Goal: Task Accomplishment & Management: Use online tool/utility

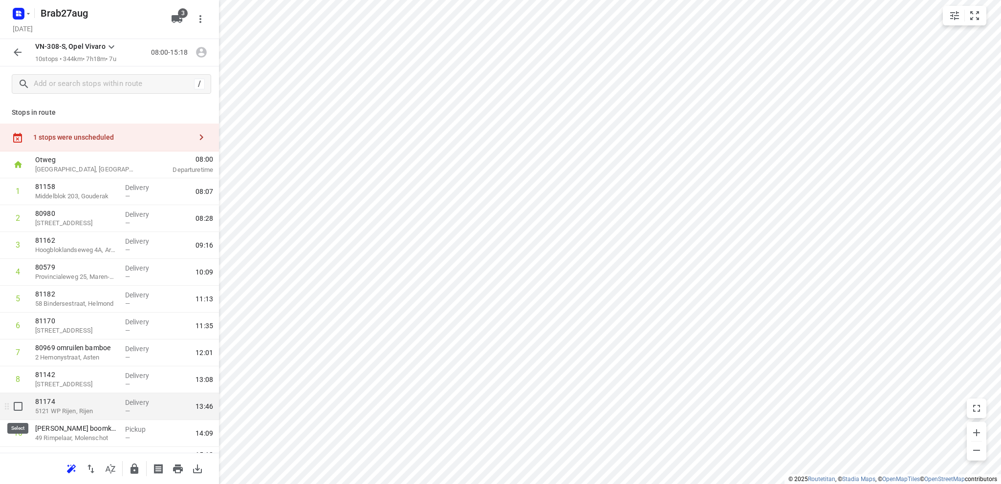
click at [17, 406] on input "checkbox" at bounding box center [18, 407] width 20 height 20
checkbox input "true"
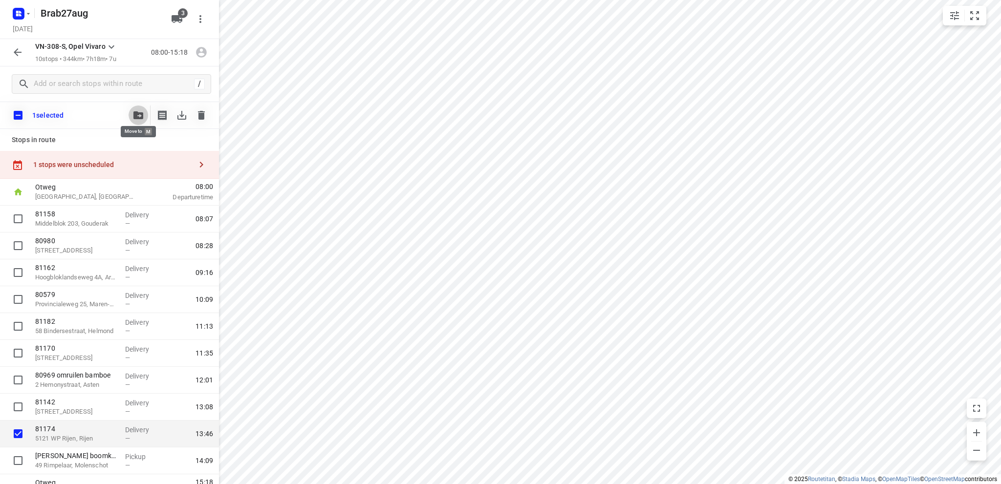
click at [137, 115] on icon "button" at bounding box center [138, 115] width 10 height 8
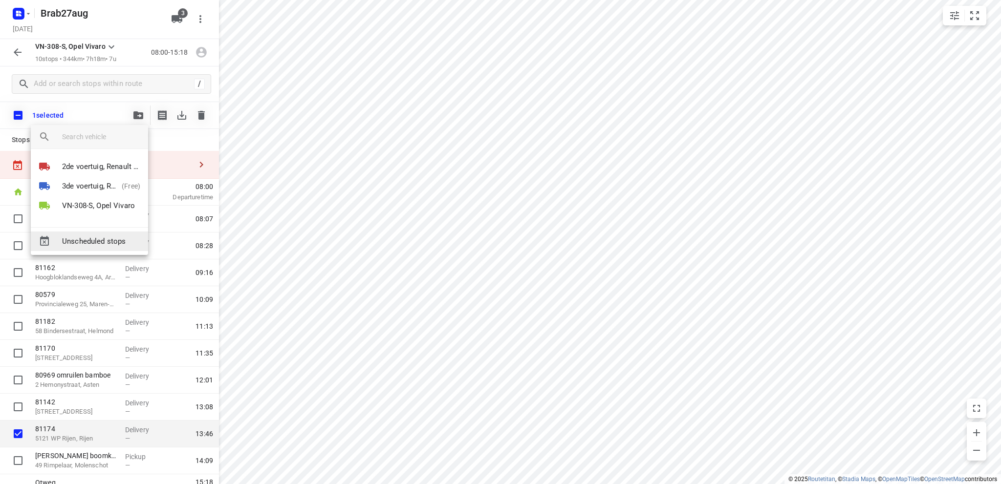
click at [95, 243] on span "Unscheduled stops" at bounding box center [101, 241] width 78 height 11
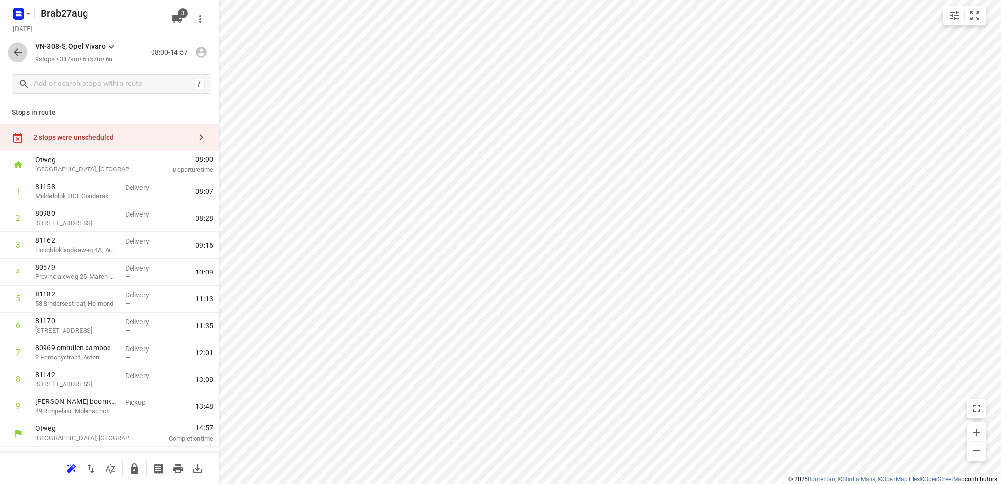
click at [15, 52] on icon "button" at bounding box center [18, 52] width 8 height 8
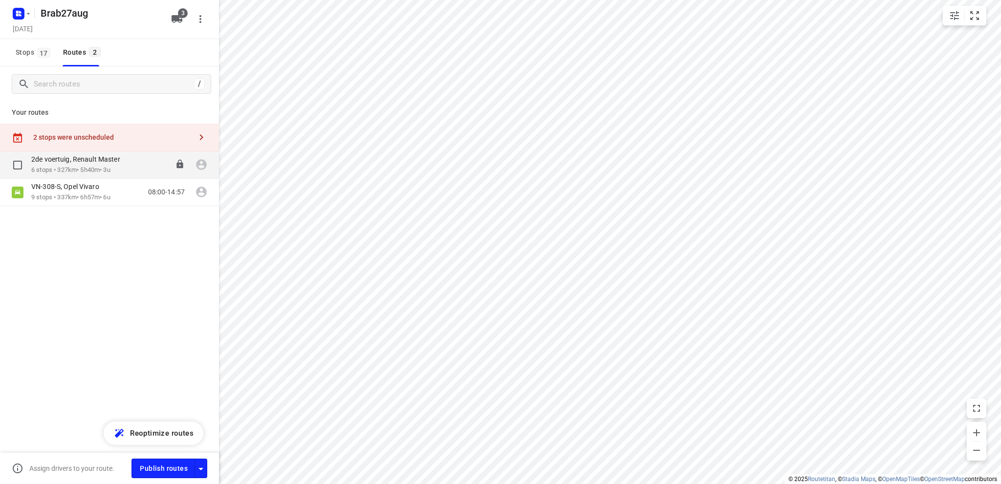
click at [59, 164] on div "2de voertuig, Renault Master" at bounding box center [80, 160] width 99 height 11
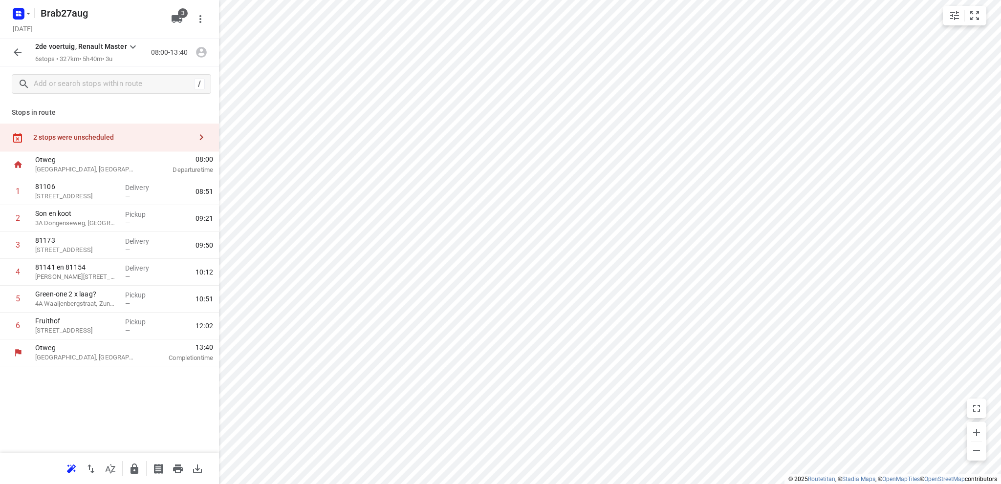
click at [71, 138] on div "2 stops were unscheduled" at bounding box center [112, 137] width 158 height 8
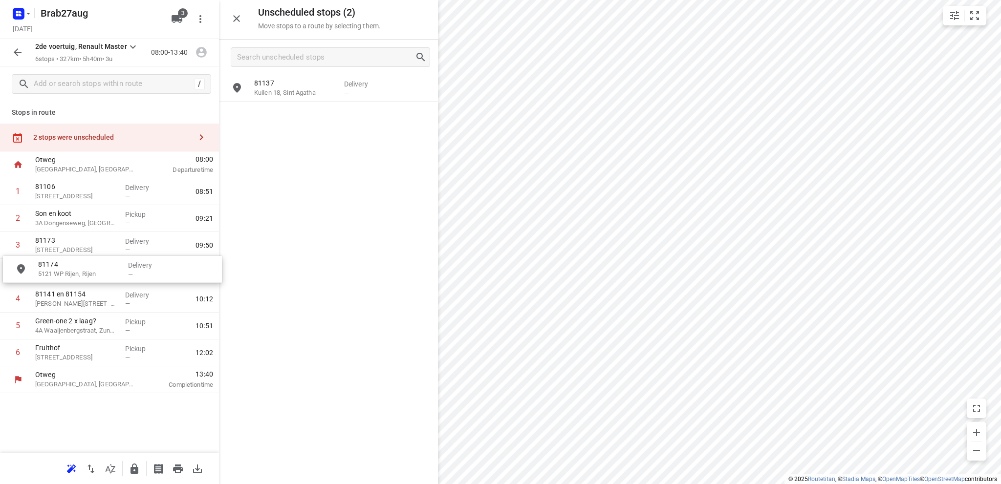
drag, startPoint x: 299, startPoint y: 92, endPoint x: 80, endPoint y: 274, distance: 284.6
drag, startPoint x: 84, startPoint y: 254, endPoint x: 88, endPoint y: 224, distance: 29.6
click at [88, 224] on div "1 81106 Blockmekerstraat 25, Made Delivery — 08:51 2 Son en koot 3A Dongenseweg…" at bounding box center [109, 272] width 219 height 188
click at [233, 15] on icon "button" at bounding box center [237, 19] width 12 height 12
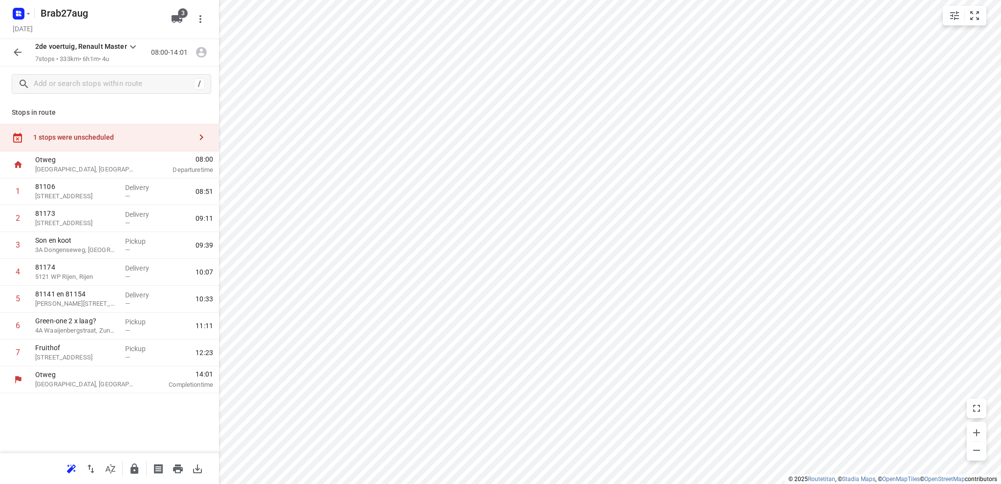
click at [16, 51] on icon "button" at bounding box center [18, 52] width 8 height 8
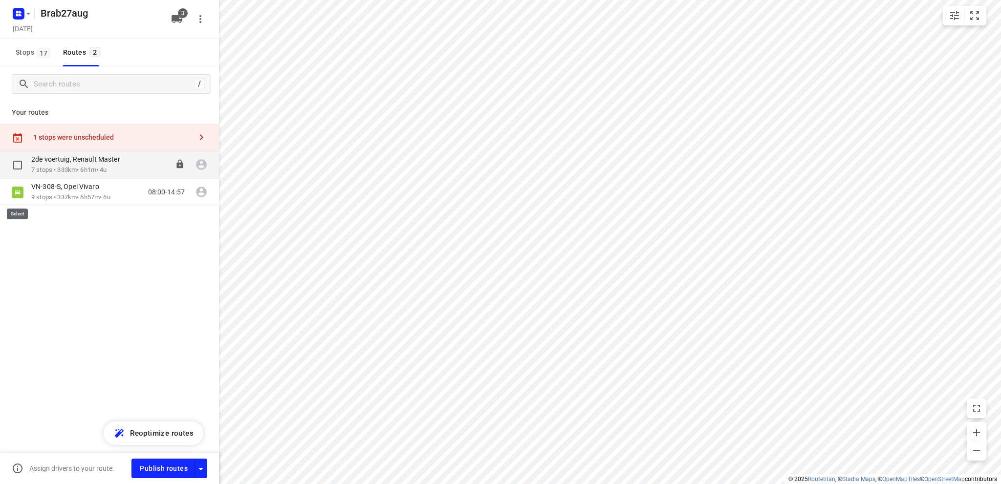
click at [0, 0] on input "checkbox" at bounding box center [0, 0] width 0 height 0
checkbox input "true"
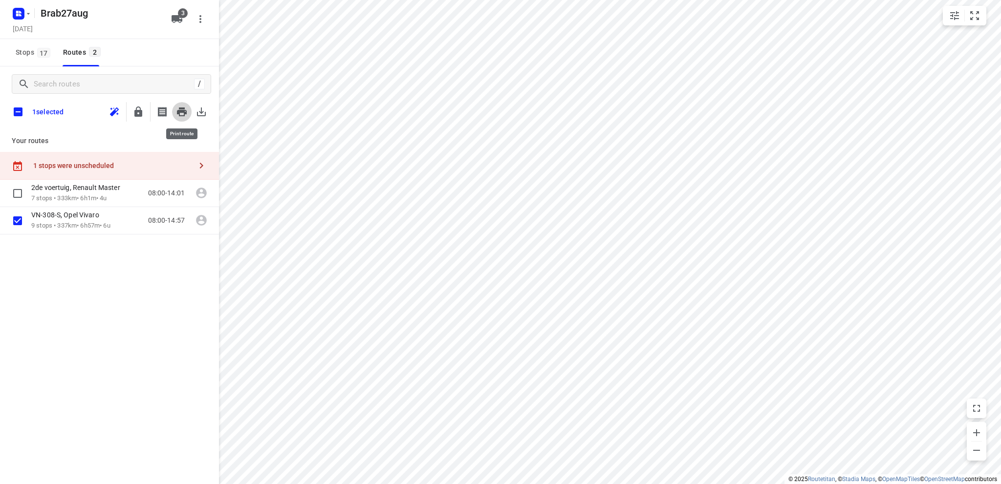
click at [182, 108] on icon "button" at bounding box center [182, 112] width 10 height 9
click at [14, 107] on input "checkbox" at bounding box center [18, 112] width 21 height 21
checkbox input "true"
click at [14, 107] on input "checkbox" at bounding box center [18, 112] width 21 height 21
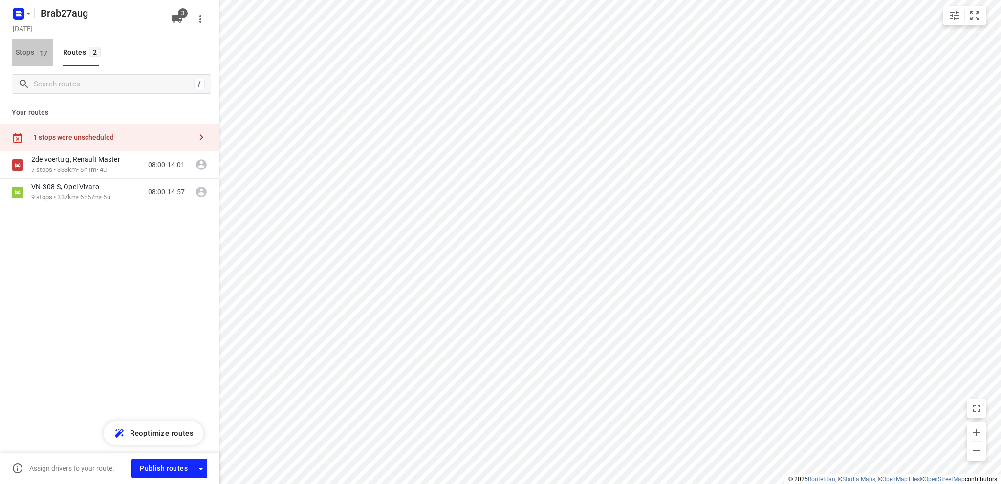
click at [25, 46] on span "Stops 17" at bounding box center [35, 52] width 38 height 12
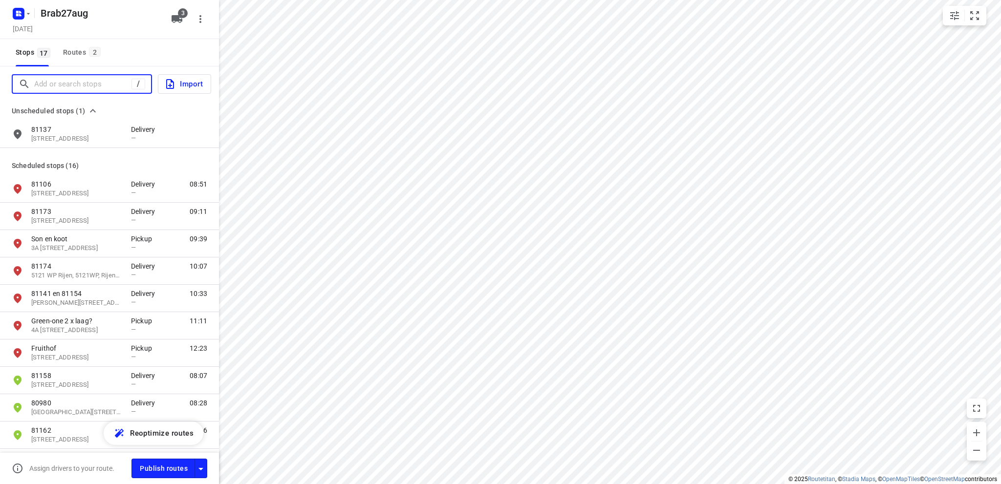
click at [65, 85] on input "Add or search stops" at bounding box center [82, 84] width 97 height 15
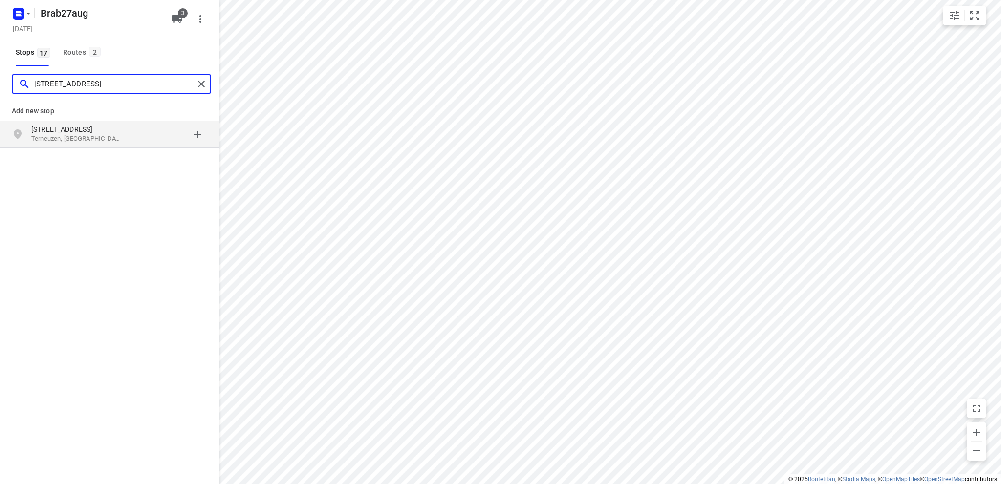
type input "polenweg 6 terneuzen"
click at [64, 134] on p "Terneuzen, Nederland" at bounding box center [76, 138] width 90 height 9
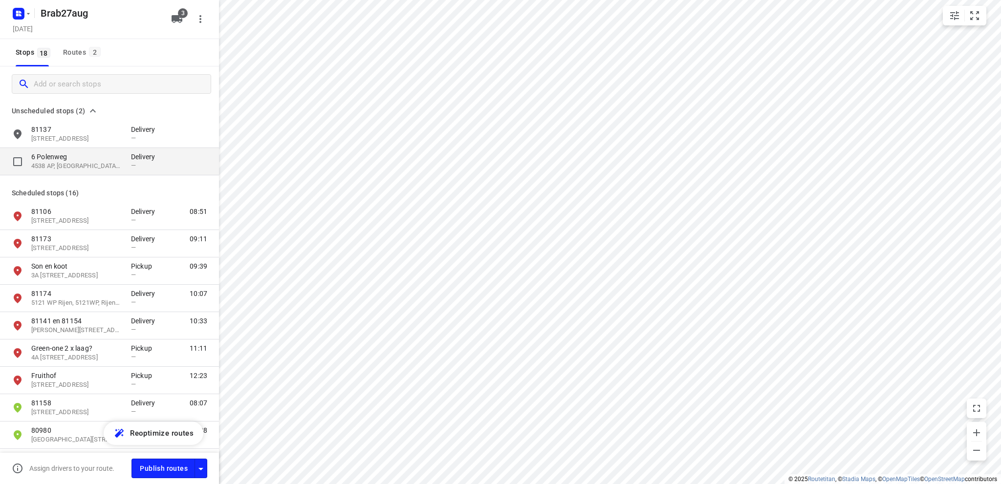
click at [63, 163] on p "4538 AP, Terneuzen, NL" at bounding box center [76, 166] width 90 height 9
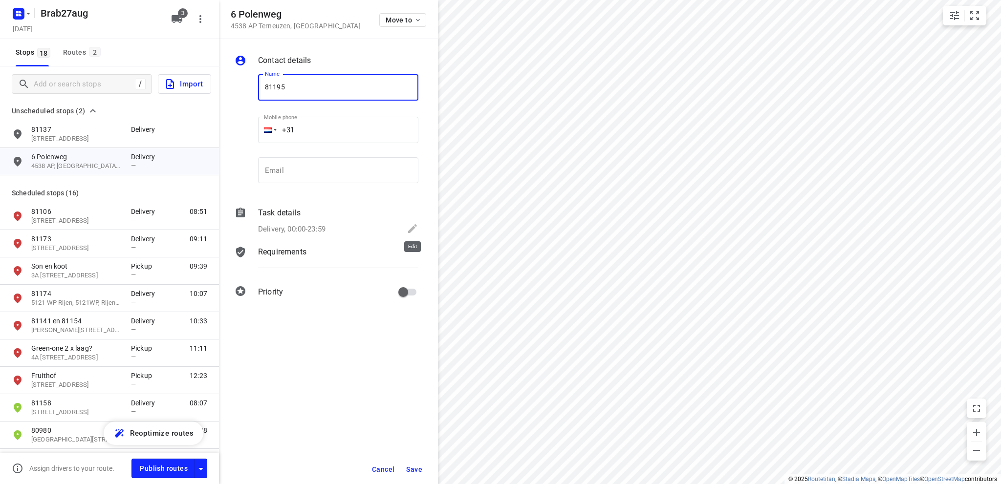
type input "81195"
click at [411, 226] on icon at bounding box center [413, 229] width 12 height 12
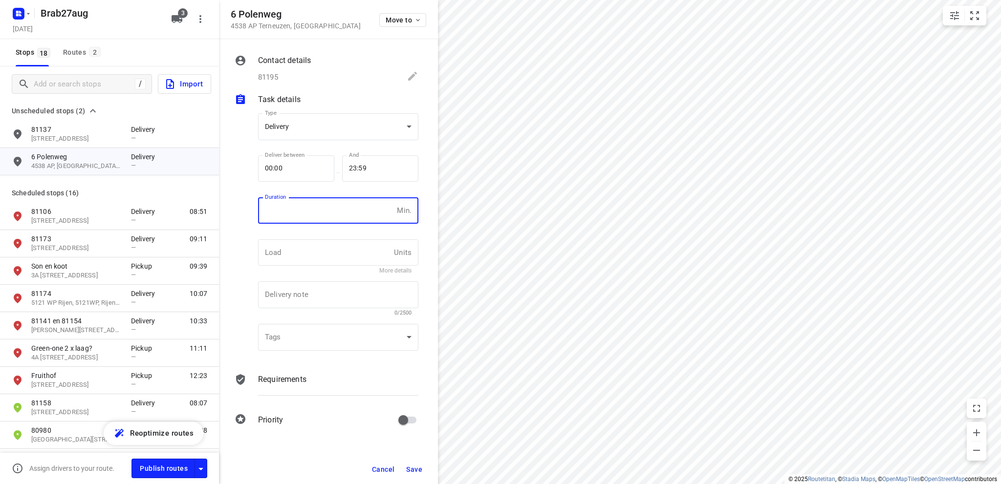
click at [300, 211] on input "number" at bounding box center [325, 210] width 135 height 26
type input "10"
click at [415, 469] on span "Save" at bounding box center [414, 470] width 16 height 8
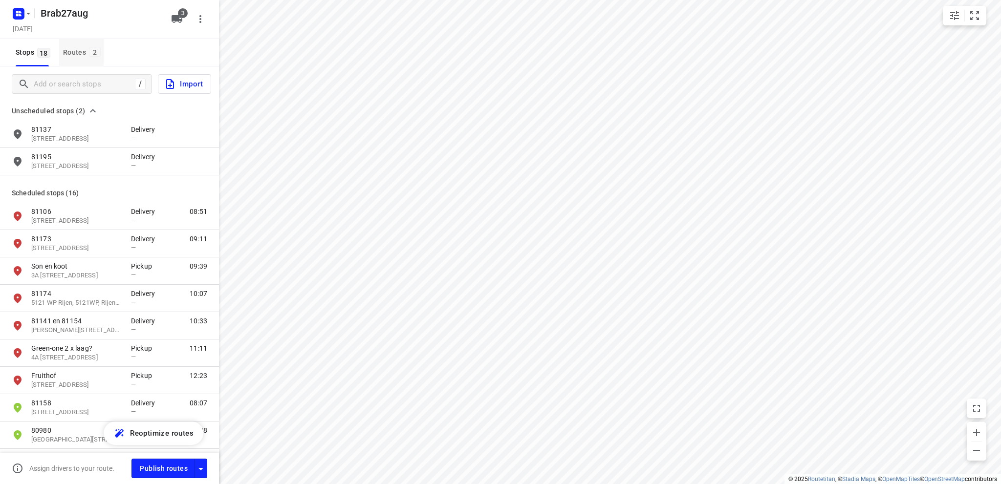
click at [78, 51] on div "Routes 2" at bounding box center [83, 52] width 41 height 12
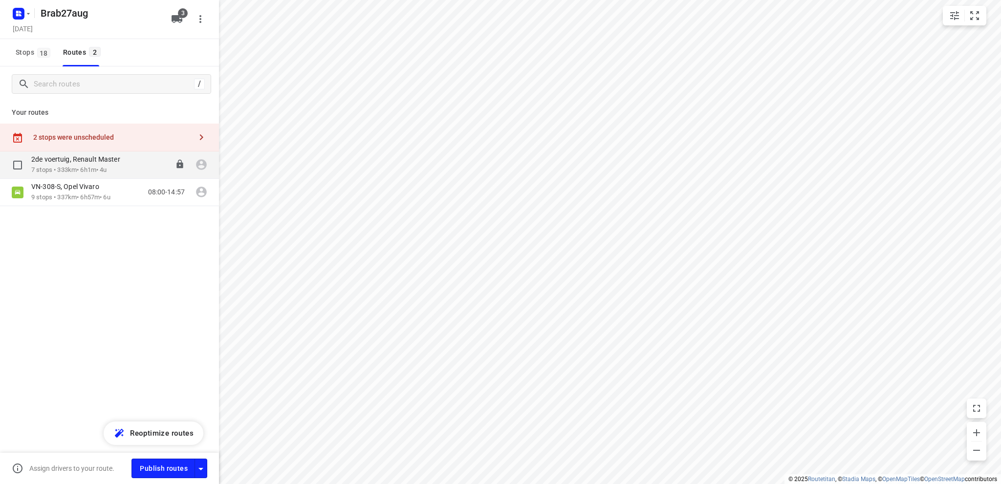
click at [93, 168] on p "7 stops • 333km • 6h1m • 4u" at bounding box center [80, 170] width 99 height 9
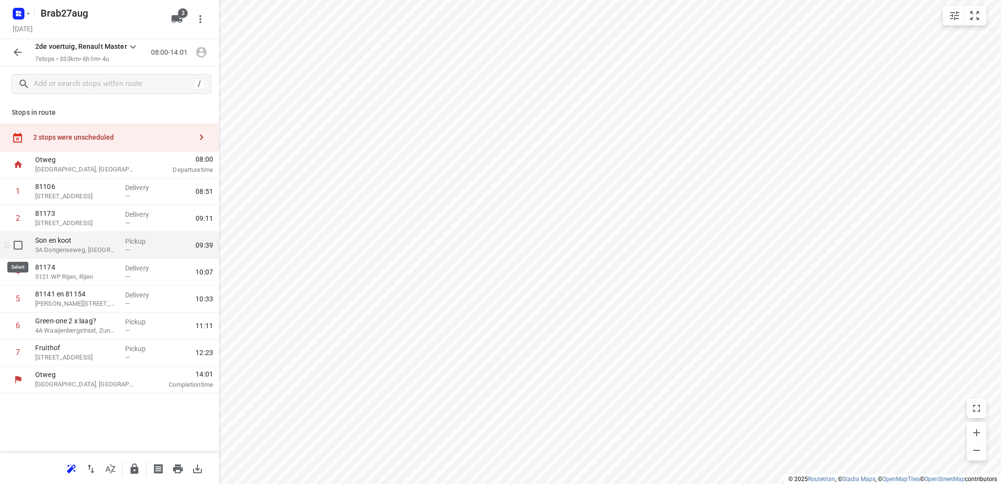
click at [17, 245] on input "checkbox" at bounding box center [18, 246] width 20 height 20
checkbox input "true"
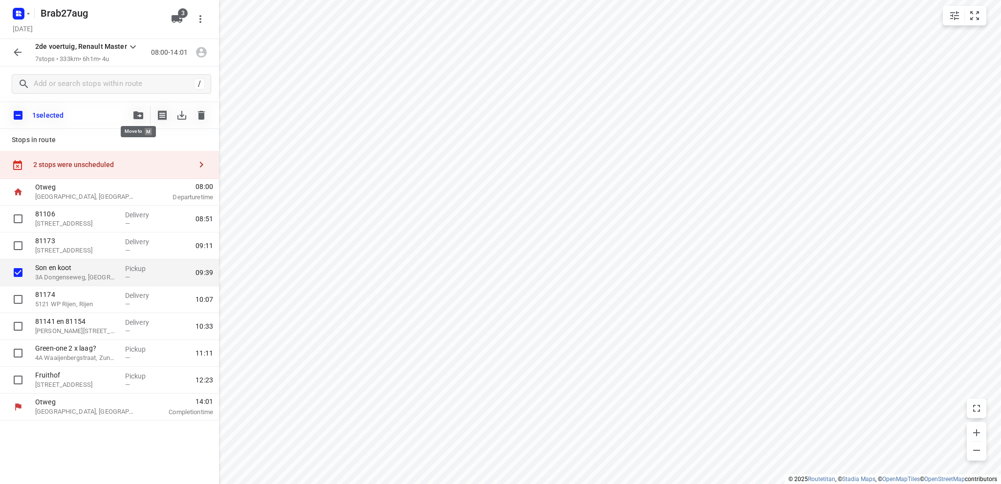
click at [139, 113] on icon "button" at bounding box center [138, 115] width 10 height 8
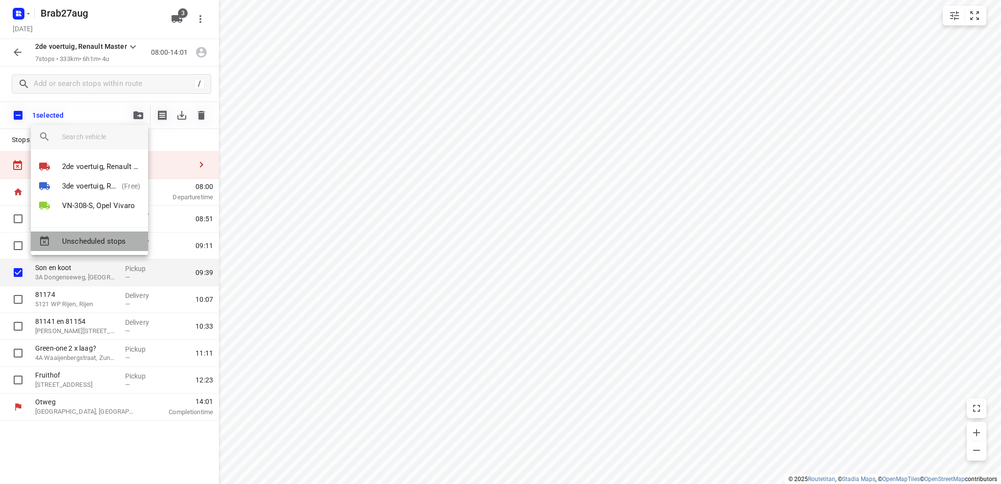
click at [105, 239] on span "Unscheduled stops" at bounding box center [101, 241] width 78 height 11
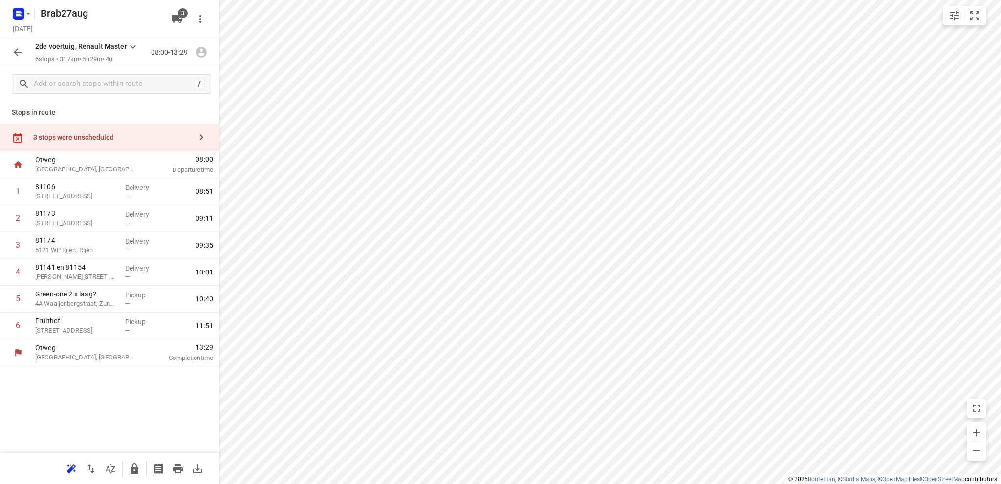
click at [79, 134] on div "3 stops were unscheduled" at bounding box center [112, 137] width 158 height 8
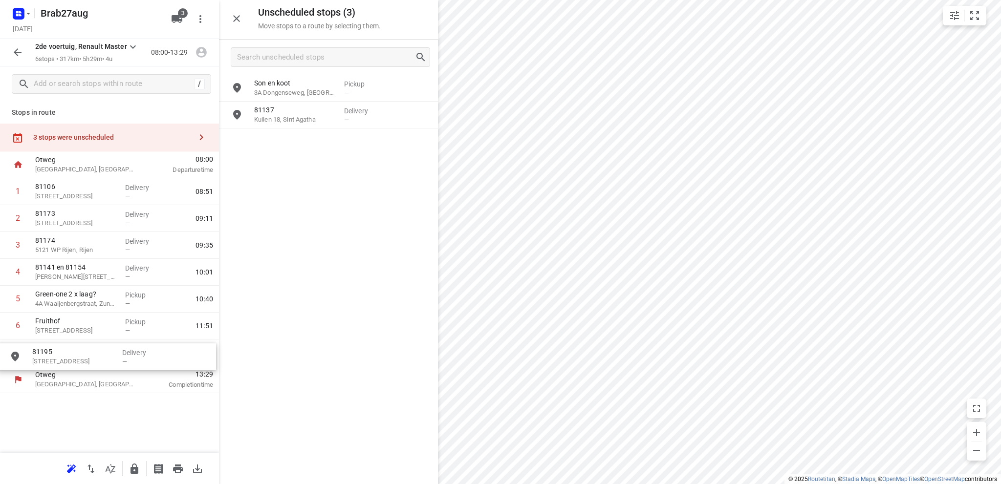
drag, startPoint x: 300, startPoint y: 146, endPoint x: 72, endPoint y: 365, distance: 316.0
click at [176, 469] on icon "button" at bounding box center [178, 469] width 10 height 9
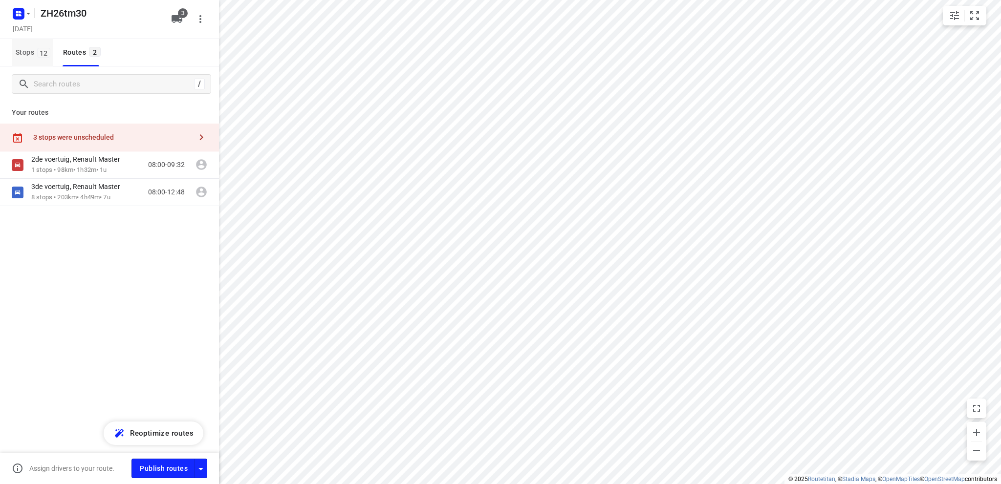
click at [25, 51] on span "Stops 12" at bounding box center [35, 52] width 38 height 12
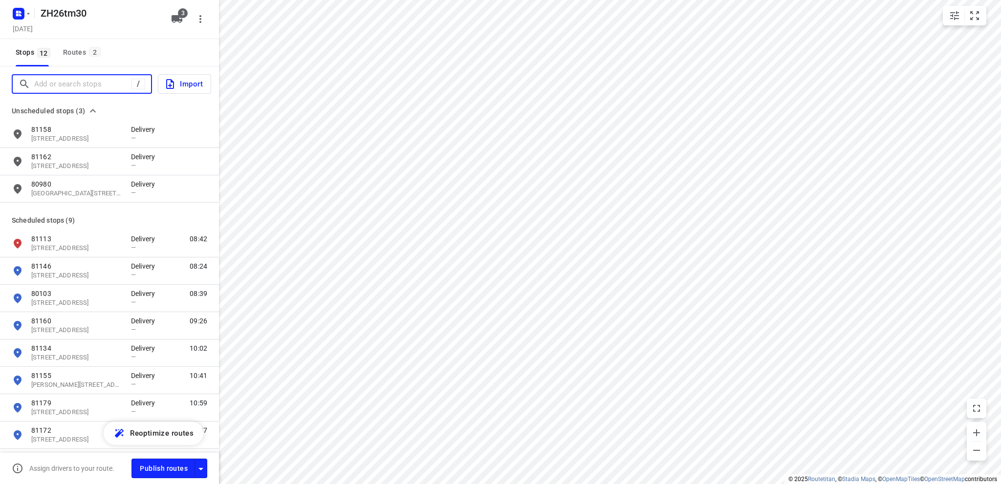
click at [63, 83] on input "Add or search stops" at bounding box center [82, 84] width 97 height 15
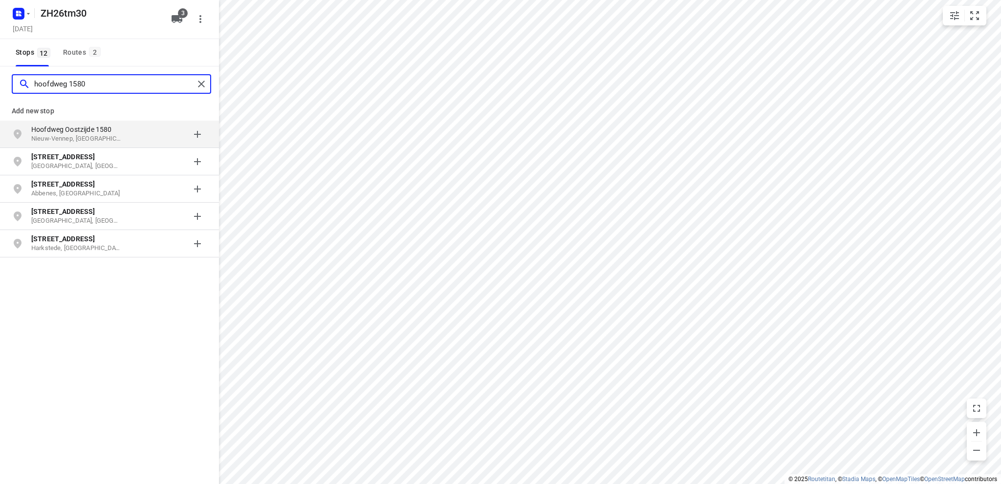
type input "hoofdweg 1580"
click at [70, 130] on p "Hoofdweg Oostzijde 1580" at bounding box center [76, 130] width 90 height 10
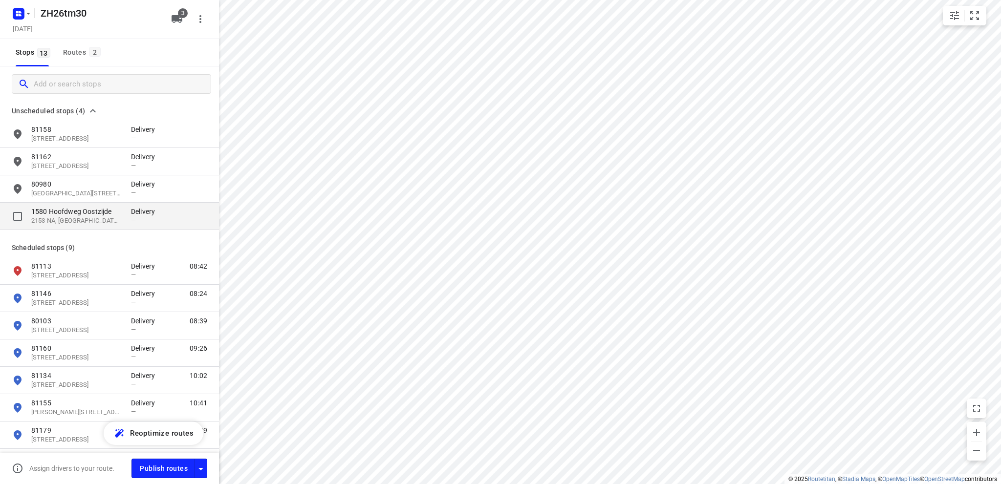
click at [65, 218] on p "2153 NA, Nieuw-Vennep, NL" at bounding box center [76, 221] width 90 height 9
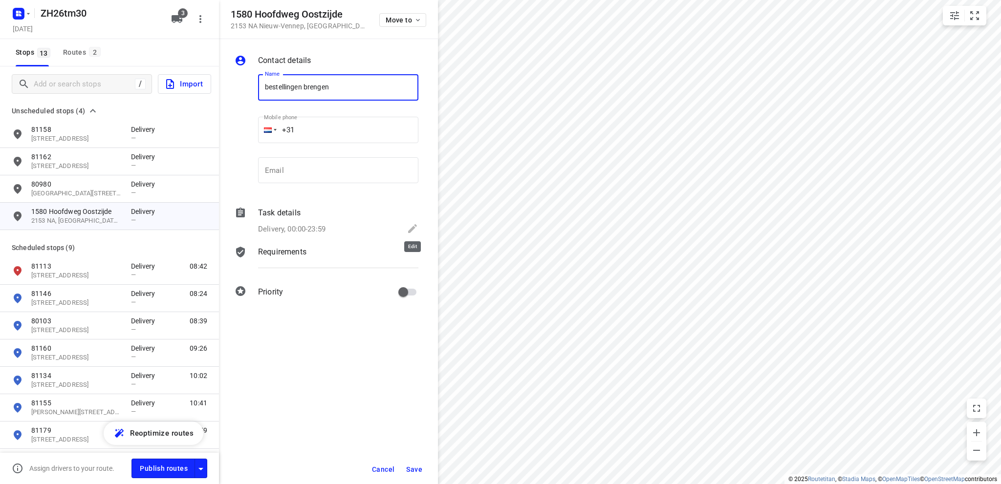
type input "bestellingen brengen"
click at [412, 228] on icon at bounding box center [412, 228] width 9 height 9
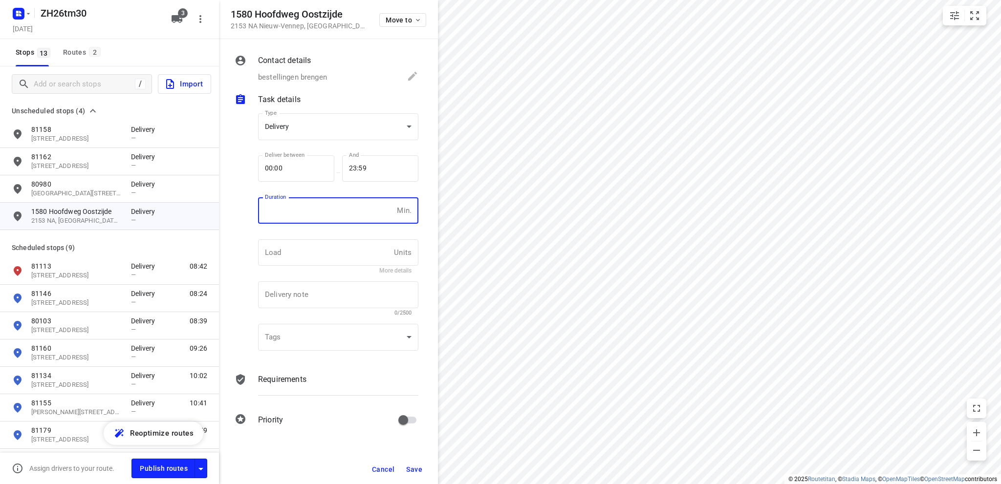
click at [306, 217] on input "number" at bounding box center [325, 210] width 135 height 26
type input "10"
click at [411, 468] on span "Save" at bounding box center [414, 470] width 16 height 8
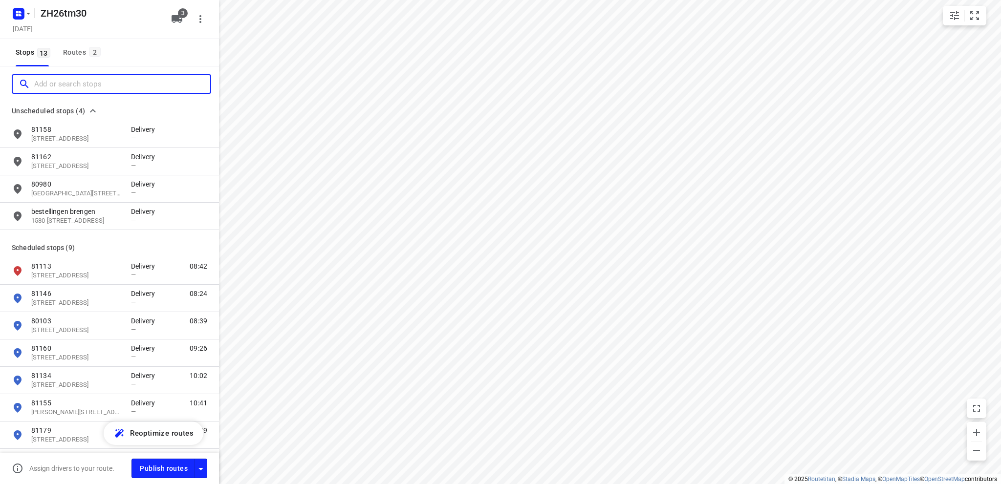
click at [64, 86] on input "Add or search stops" at bounding box center [122, 84] width 176 height 15
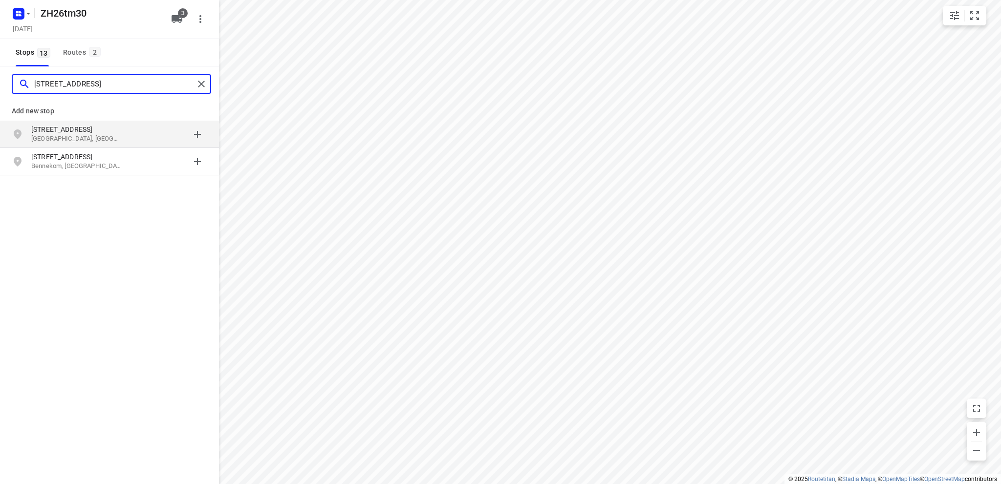
type input "soetendaalseweg 68"
click at [55, 129] on p "Soetendaalseweg 68" at bounding box center [76, 130] width 90 height 10
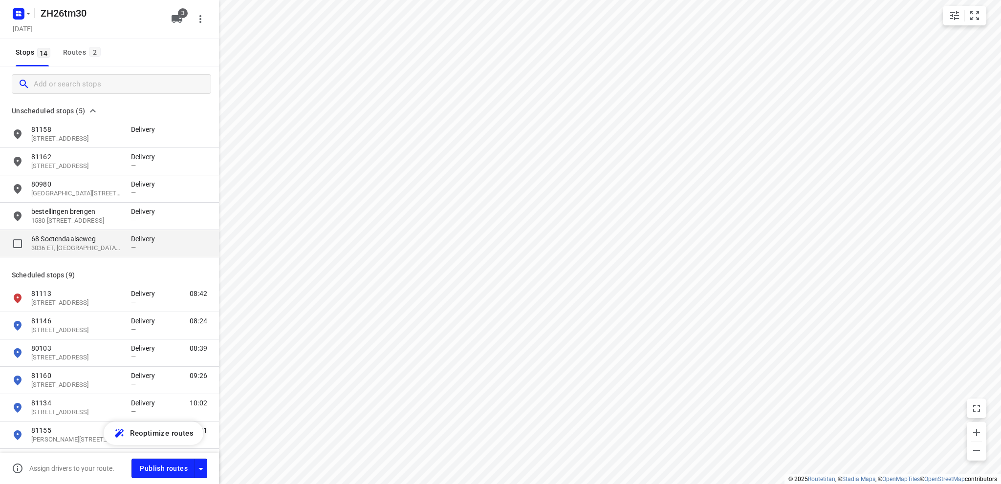
click at [61, 239] on p "68 Soetendaalseweg" at bounding box center [76, 239] width 90 height 10
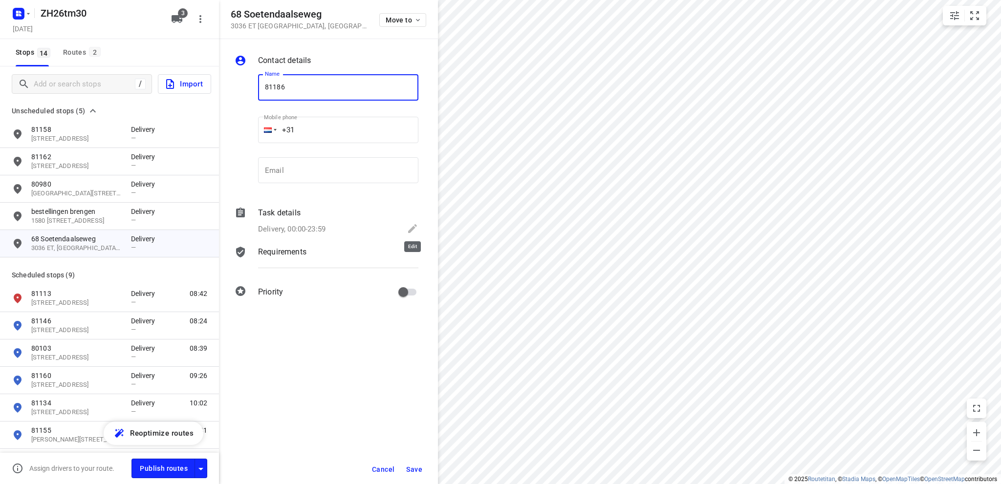
type input "81186"
drag, startPoint x: 413, startPoint y: 226, endPoint x: 377, endPoint y: 231, distance: 36.0
click at [413, 226] on icon at bounding box center [413, 229] width 12 height 12
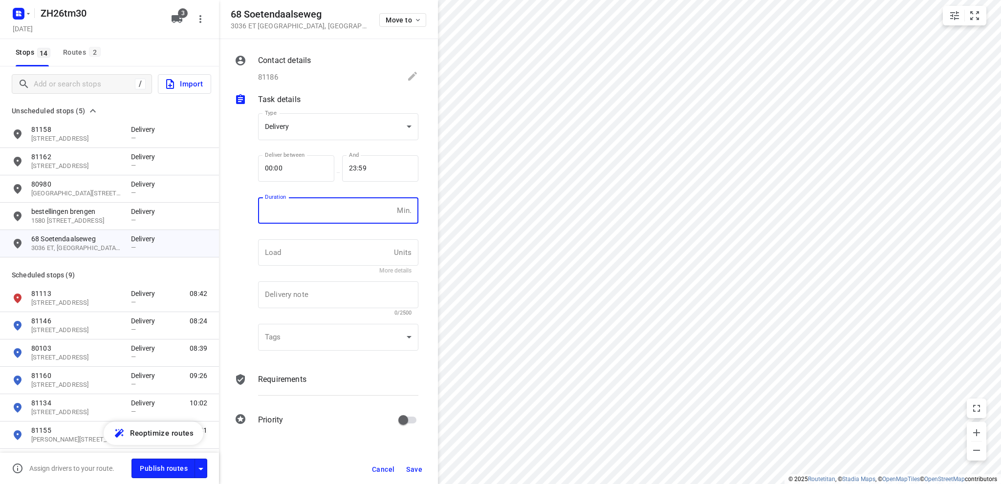
click at [305, 213] on input "number" at bounding box center [325, 210] width 135 height 26
type input "10"
click at [417, 466] on span "Save" at bounding box center [414, 470] width 16 height 8
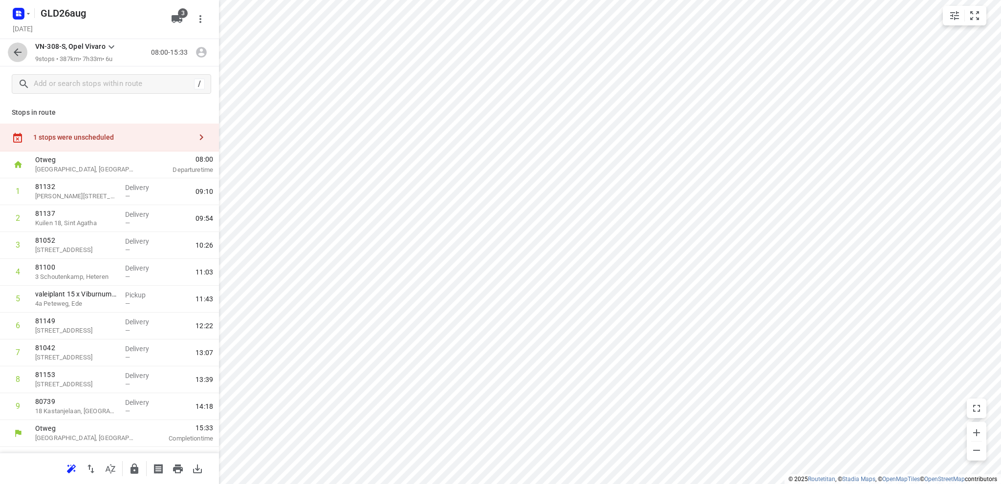
click at [14, 53] on icon "button" at bounding box center [18, 52] width 12 height 12
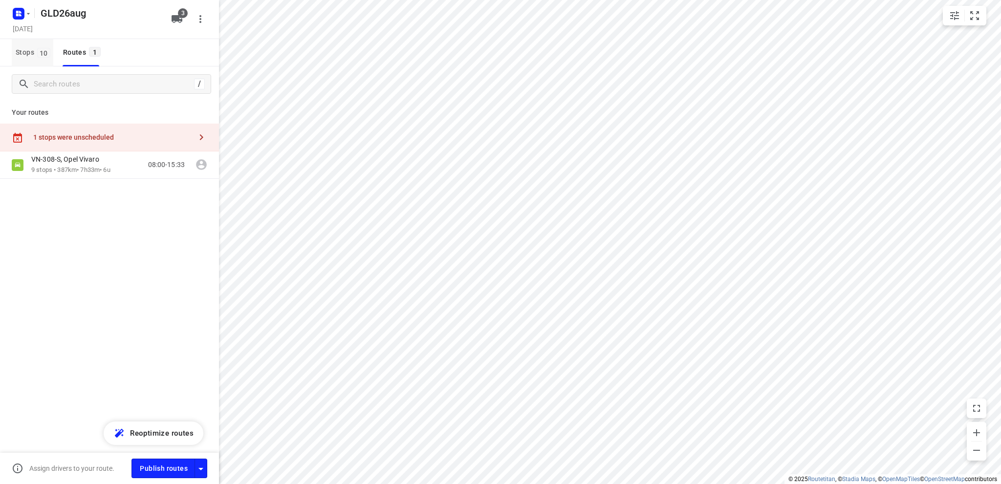
click at [16, 53] on span "Stops 10" at bounding box center [35, 52] width 38 height 12
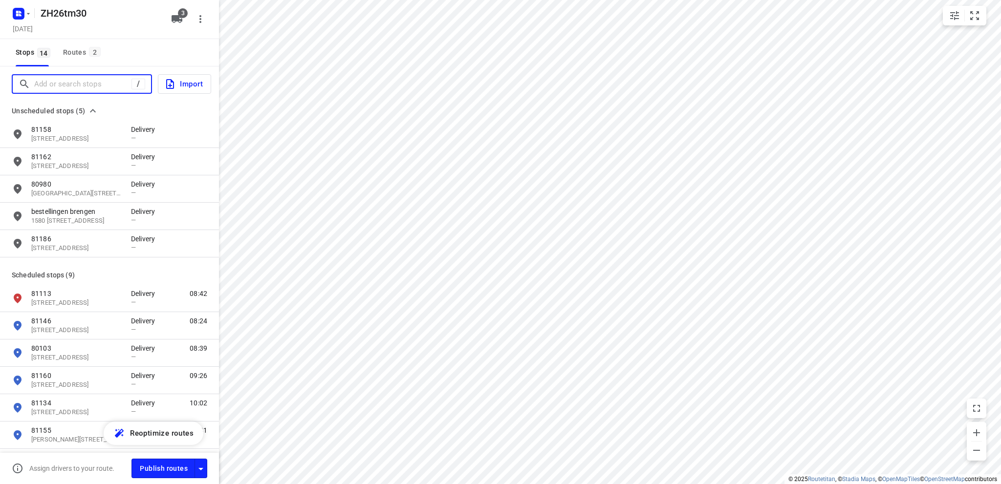
click at [70, 81] on input "Add or search stops" at bounding box center [82, 84] width 97 height 15
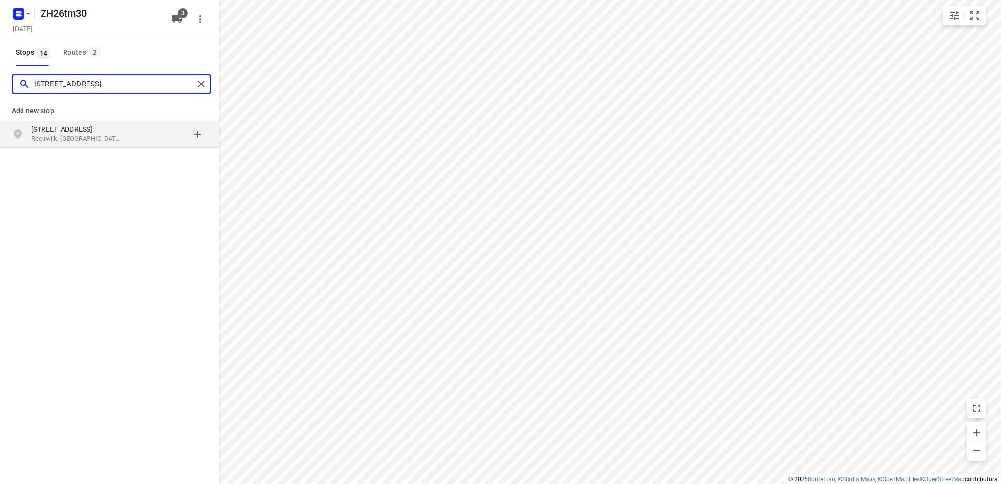
type input "platteweg 7 reeuwijk"
click at [75, 134] on p "Reeuwijk, Nederland" at bounding box center [76, 138] width 90 height 9
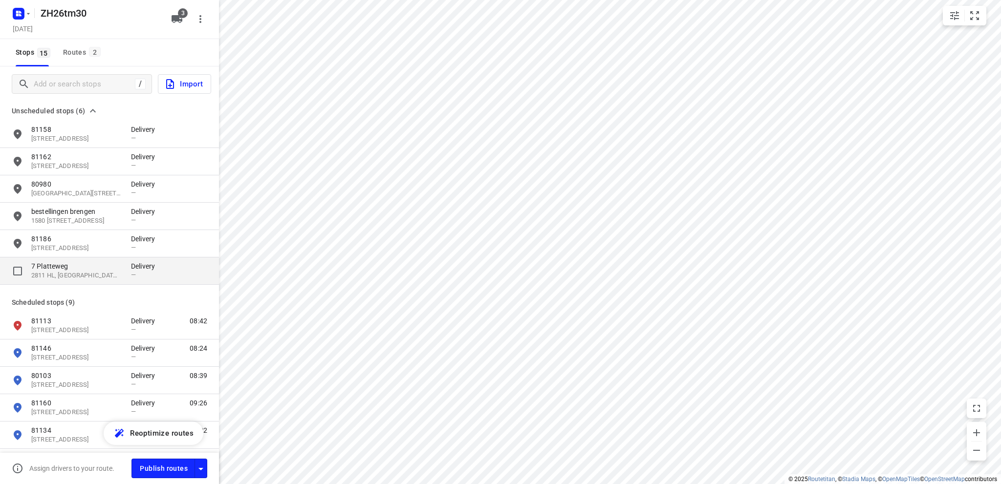
click at [70, 268] on p "7 Platteweg" at bounding box center [76, 267] width 90 height 10
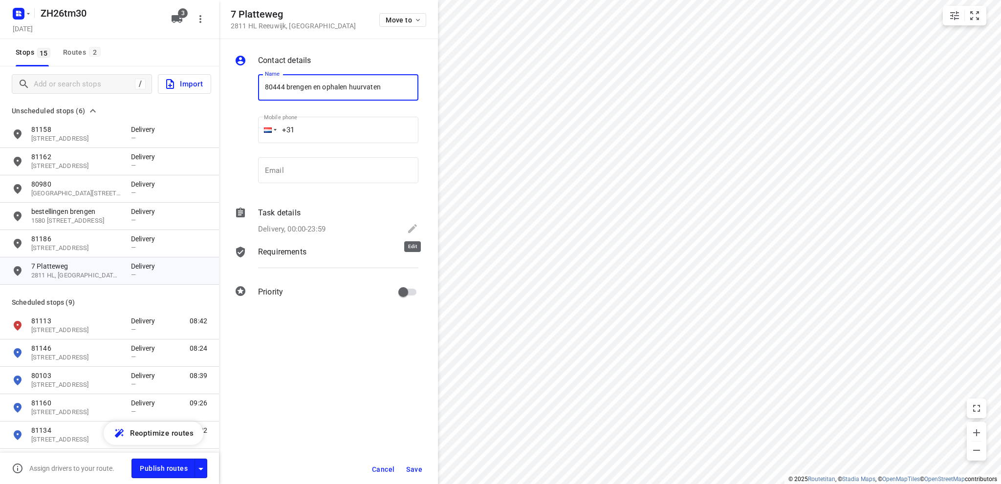
type input "80444 brengen en ophalen huurvaten"
click at [409, 229] on icon at bounding box center [413, 229] width 12 height 12
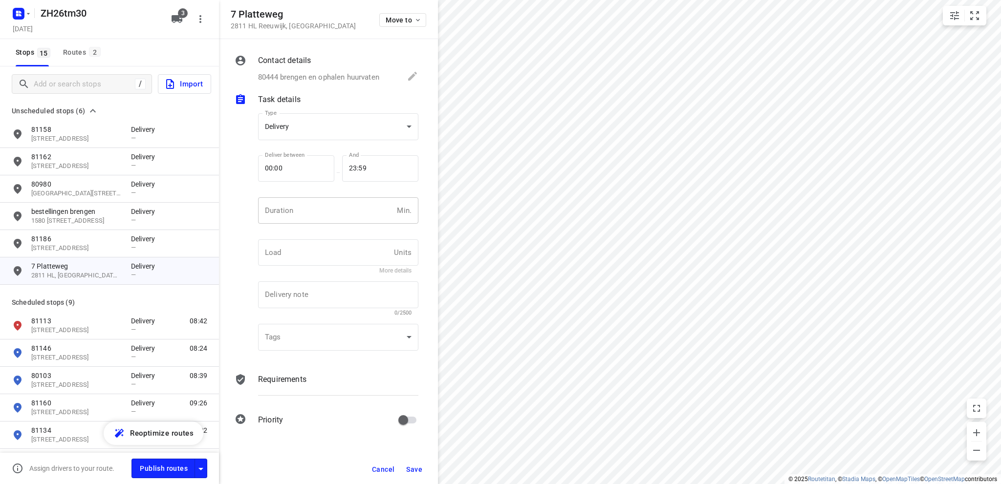
click at [327, 208] on input "number" at bounding box center [325, 210] width 135 height 26
type input "10"
click at [413, 470] on span "Save" at bounding box center [414, 470] width 16 height 8
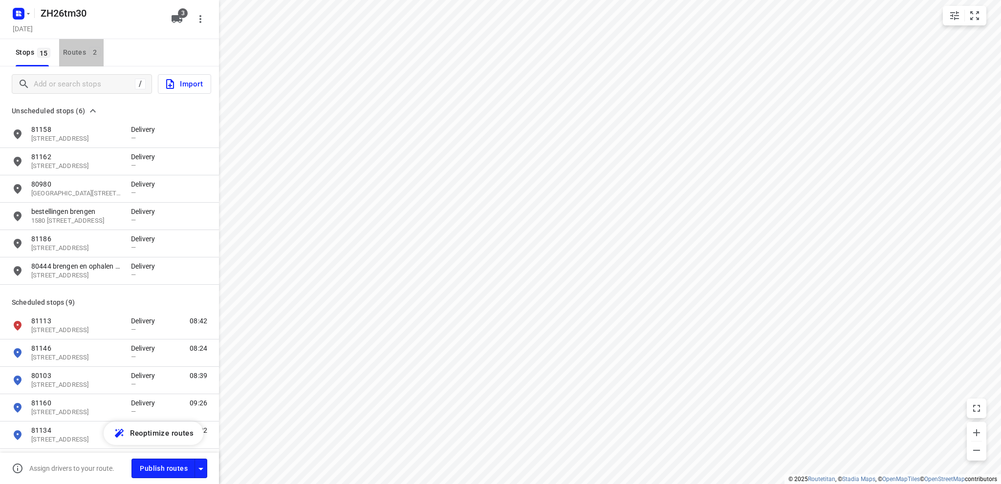
click at [71, 50] on div "Routes 2" at bounding box center [83, 52] width 41 height 12
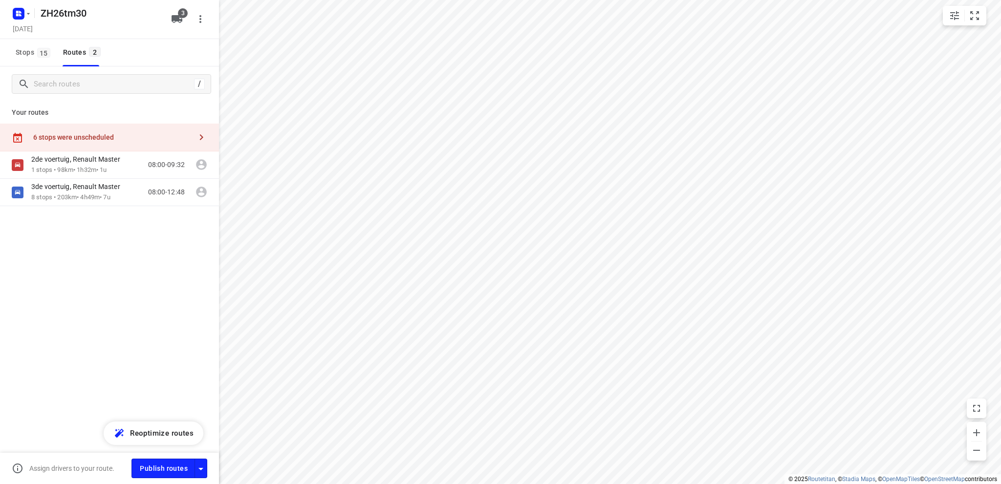
click at [82, 132] on div "6 stops were unscheduled" at bounding box center [109, 138] width 219 height 28
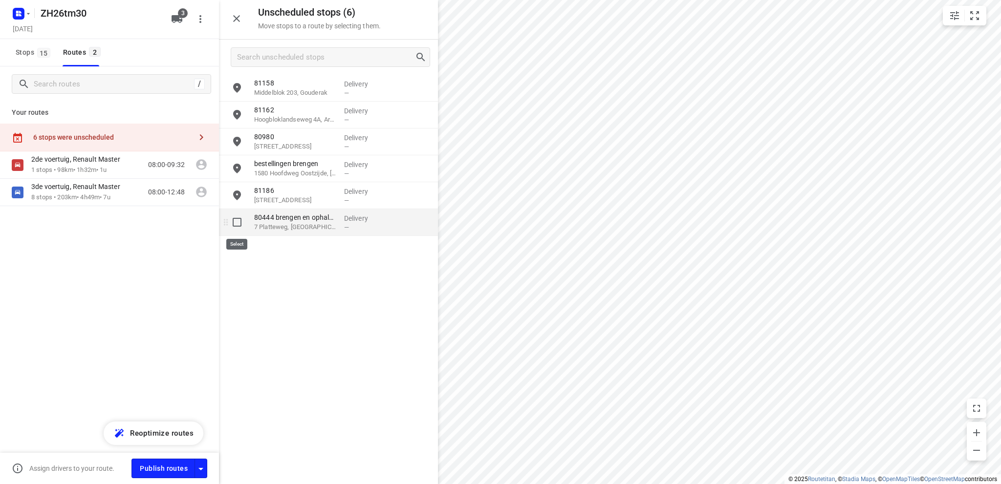
click at [235, 222] on input "grid" at bounding box center [237, 223] width 20 height 20
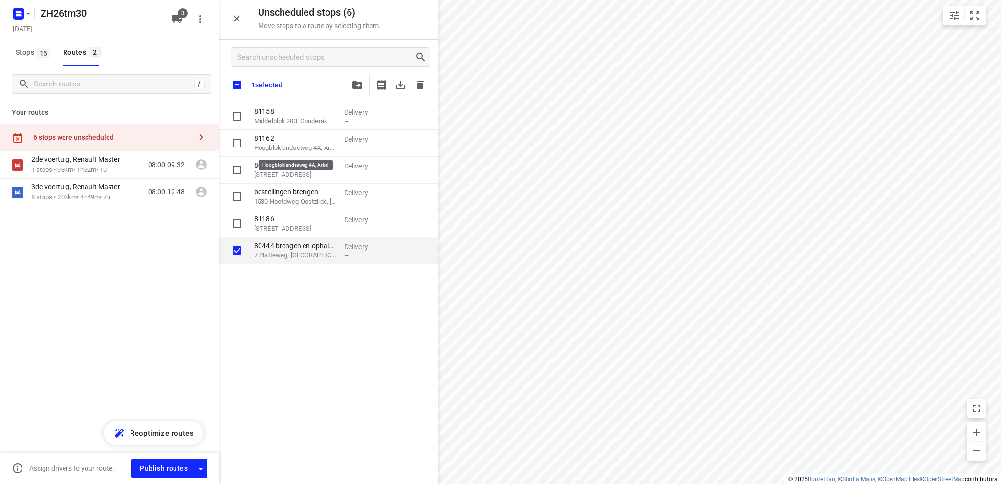
checkbox input "true"
click at [356, 85] on icon "button" at bounding box center [357, 85] width 10 height 8
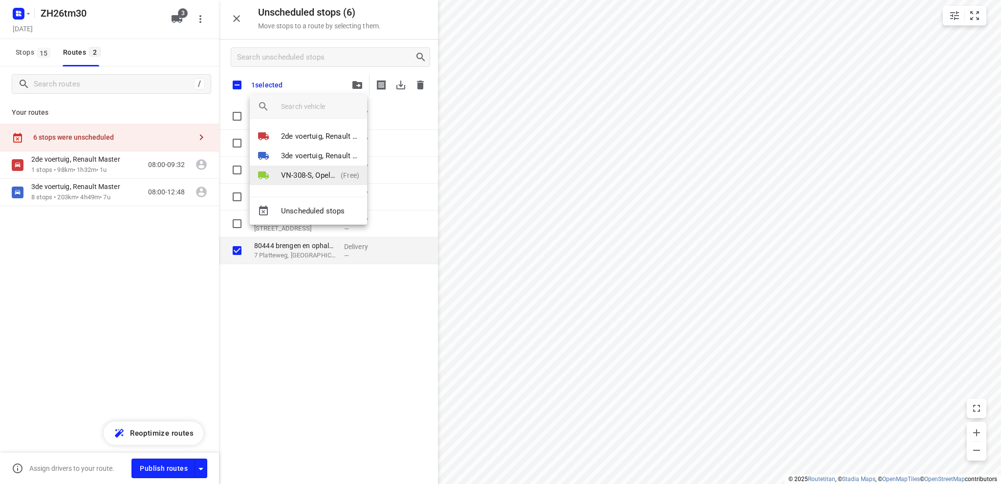
click at [317, 175] on p "VN-308-S, Opel Vivaro" at bounding box center [309, 175] width 56 height 11
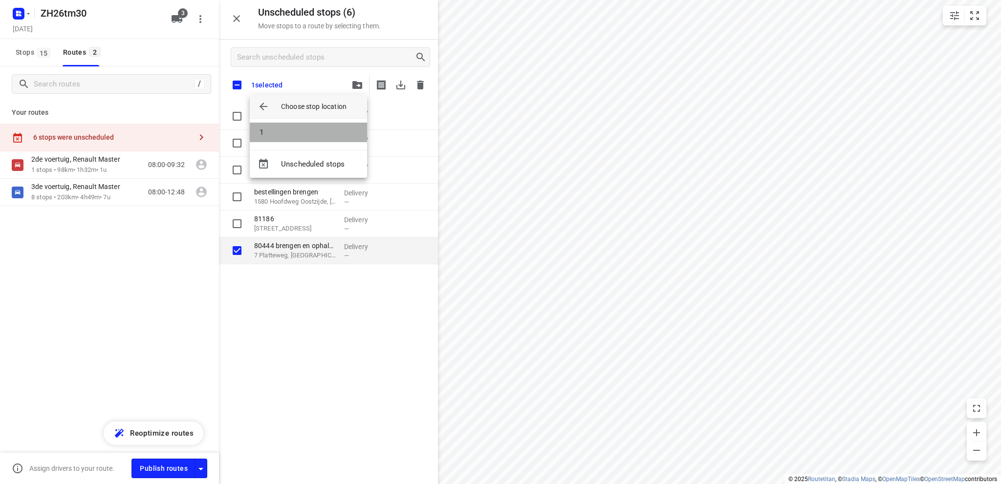
click at [302, 130] on li "1" at bounding box center [308, 133] width 117 height 20
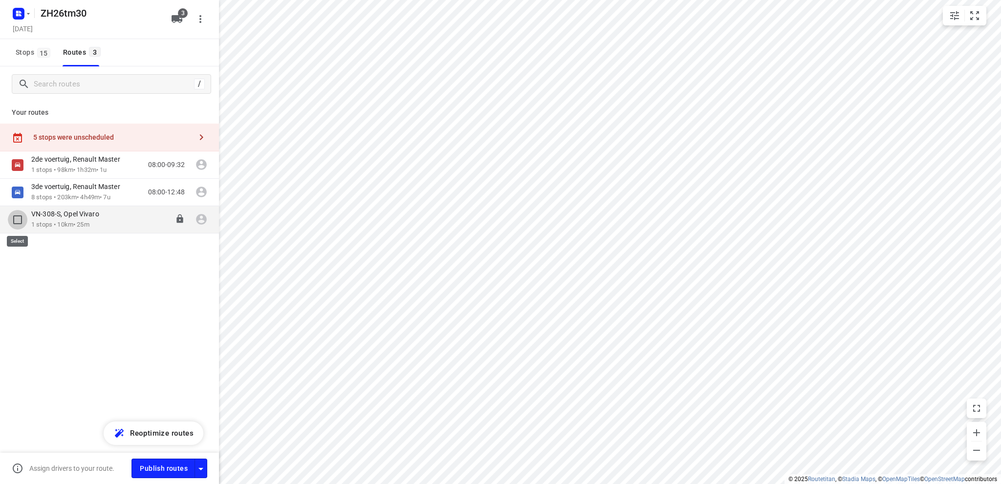
click at [20, 220] on input "checkbox" at bounding box center [18, 220] width 20 height 20
checkbox input "true"
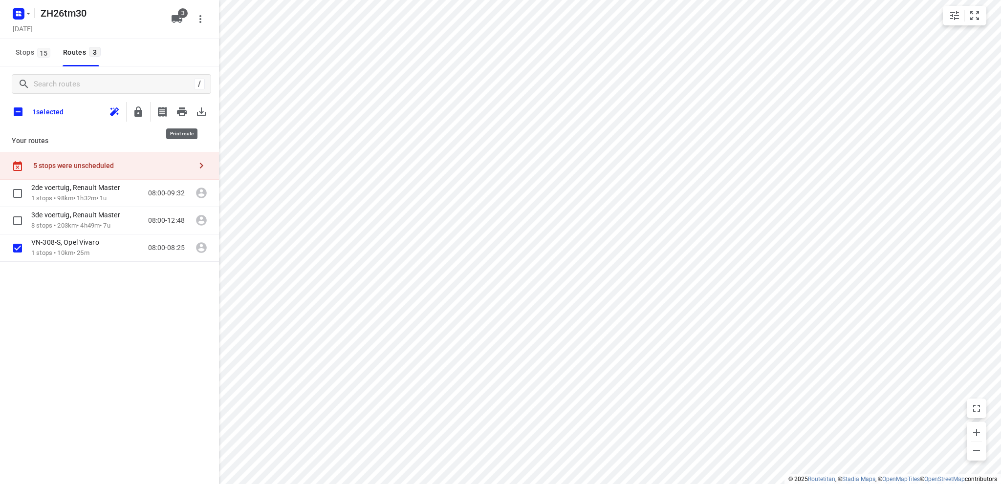
click at [182, 111] on icon "button" at bounding box center [182, 112] width 10 height 9
click at [17, 246] on input "checkbox" at bounding box center [18, 249] width 20 height 20
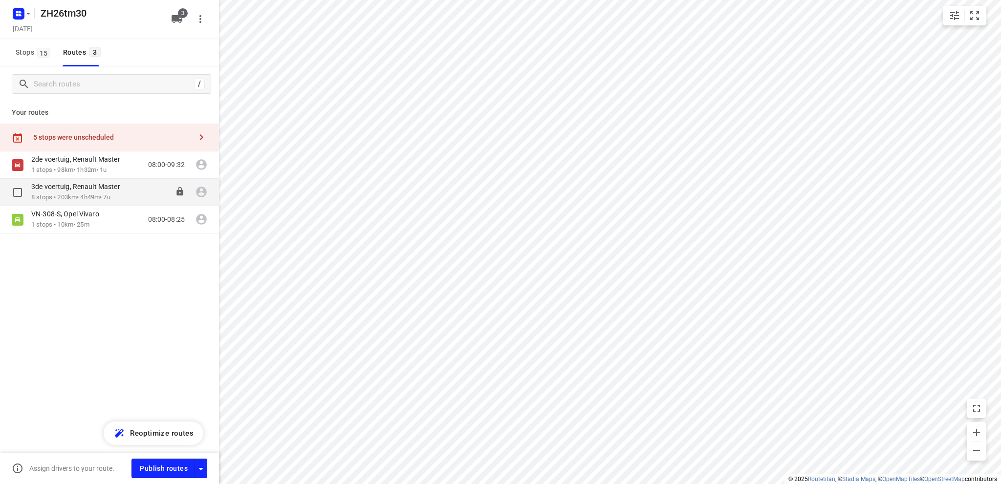
click at [74, 196] on p "8 stops • 203km • 4h49m • 7u" at bounding box center [80, 197] width 99 height 9
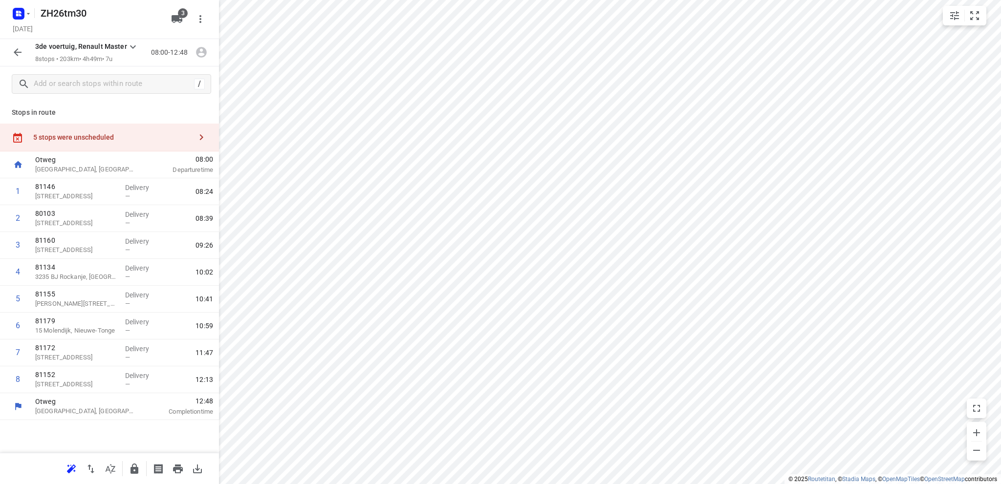
click at [86, 140] on div "5 stops were unscheduled" at bounding box center [112, 137] width 158 height 8
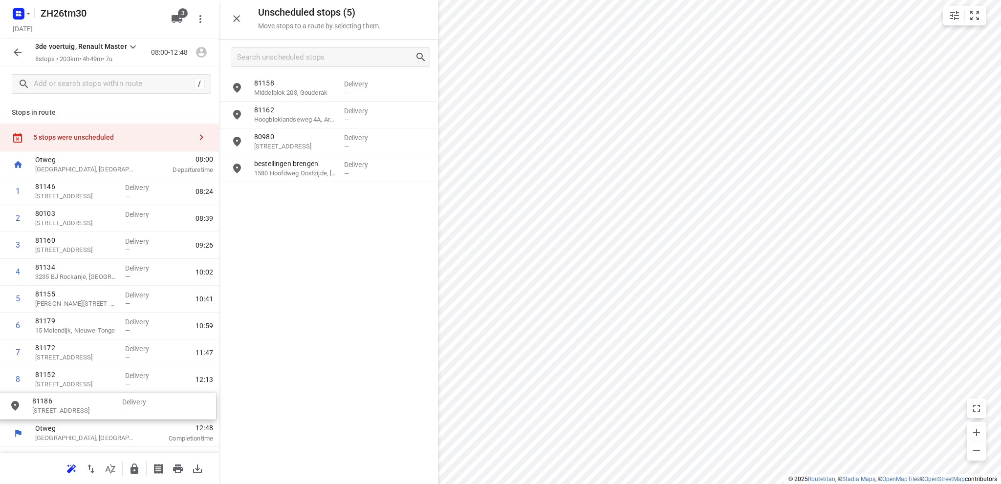
drag, startPoint x: 293, startPoint y: 200, endPoint x: 70, endPoint y: 414, distance: 308.7
click at [19, 50] on icon "button" at bounding box center [18, 52] width 12 height 12
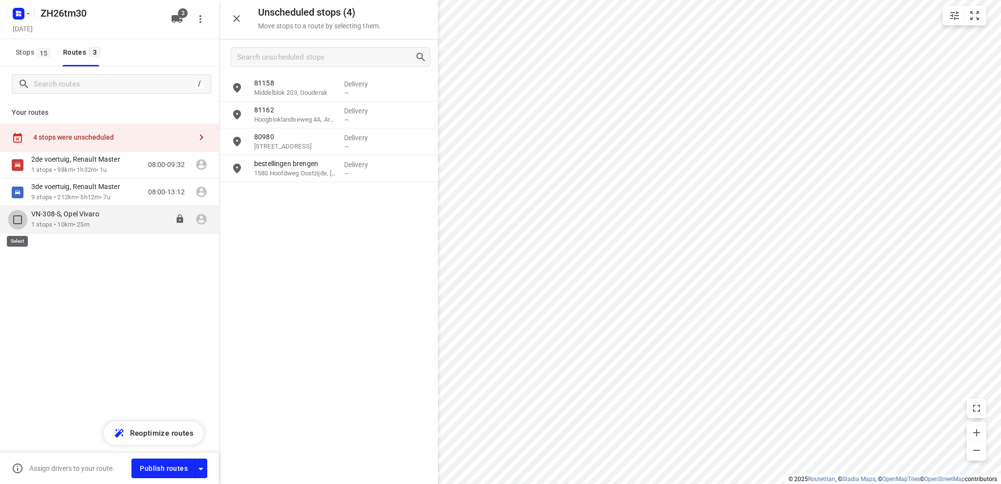
click at [18, 219] on input "checkbox" at bounding box center [18, 220] width 20 height 20
checkbox input "true"
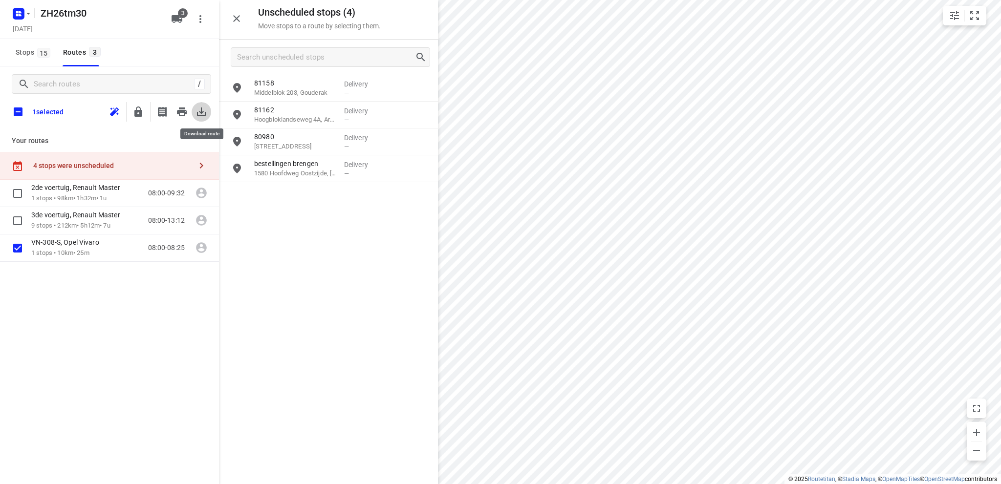
click at [199, 110] on icon "button" at bounding box center [202, 112] width 12 height 12
click at [15, 246] on input "checkbox" at bounding box center [18, 249] width 20 height 20
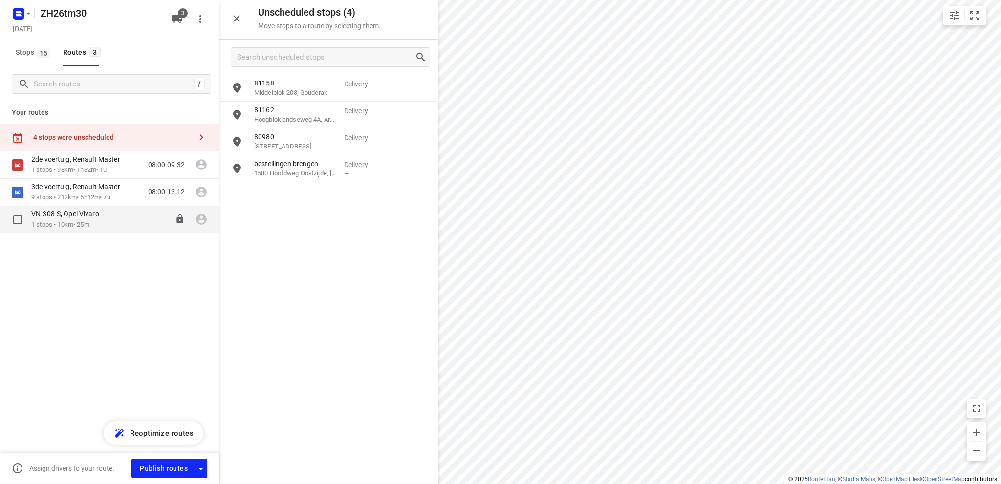
click at [61, 218] on div "VN-308-S, Opel Vivaro" at bounding box center [70, 215] width 78 height 11
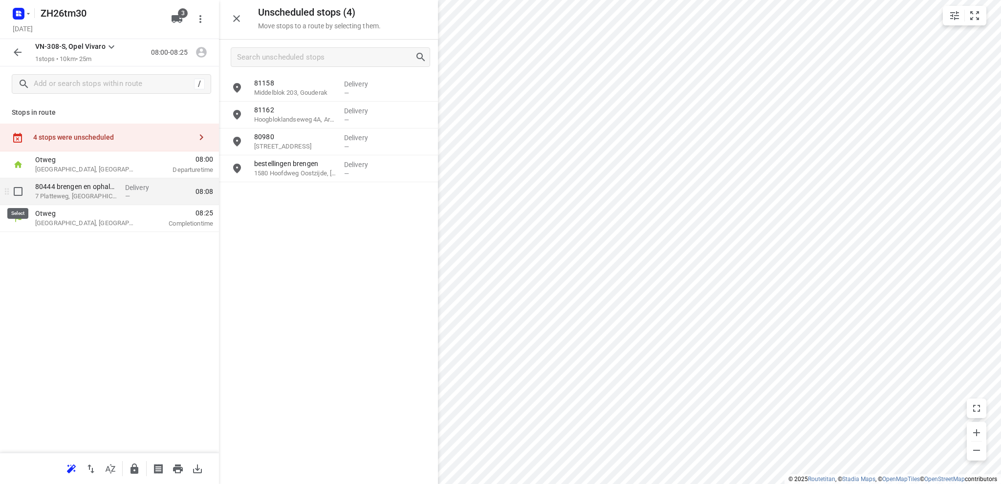
click at [19, 191] on input "checkbox" at bounding box center [18, 192] width 20 height 20
checkbox input "true"
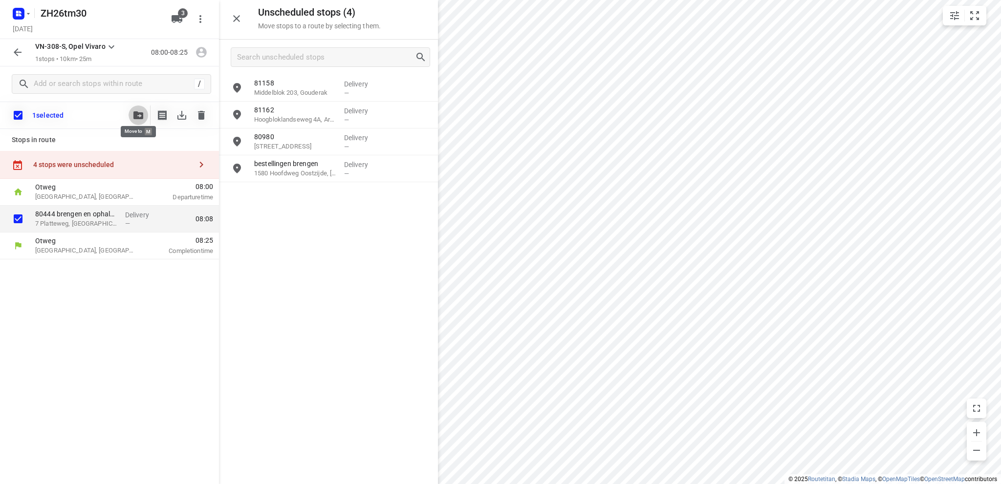
click at [137, 113] on icon "button" at bounding box center [138, 115] width 10 height 8
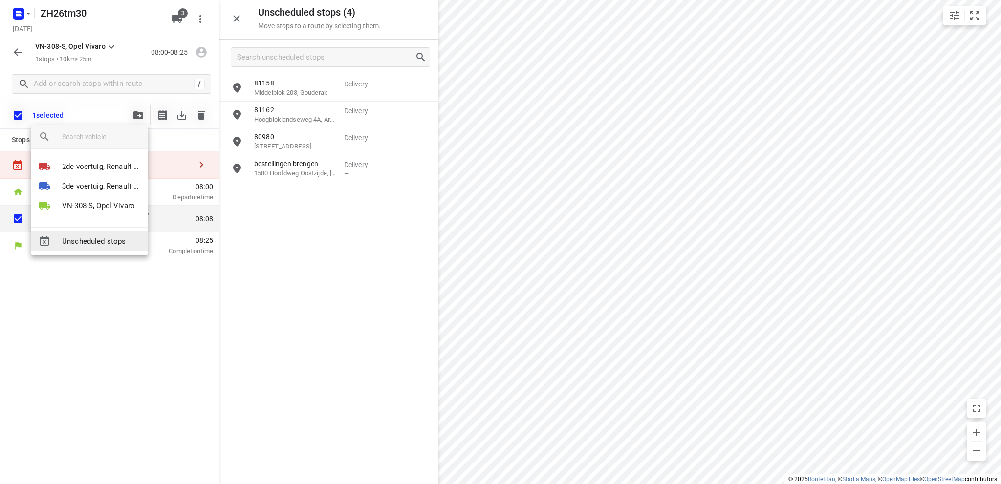
click at [90, 242] on span "Unscheduled stops" at bounding box center [101, 241] width 78 height 11
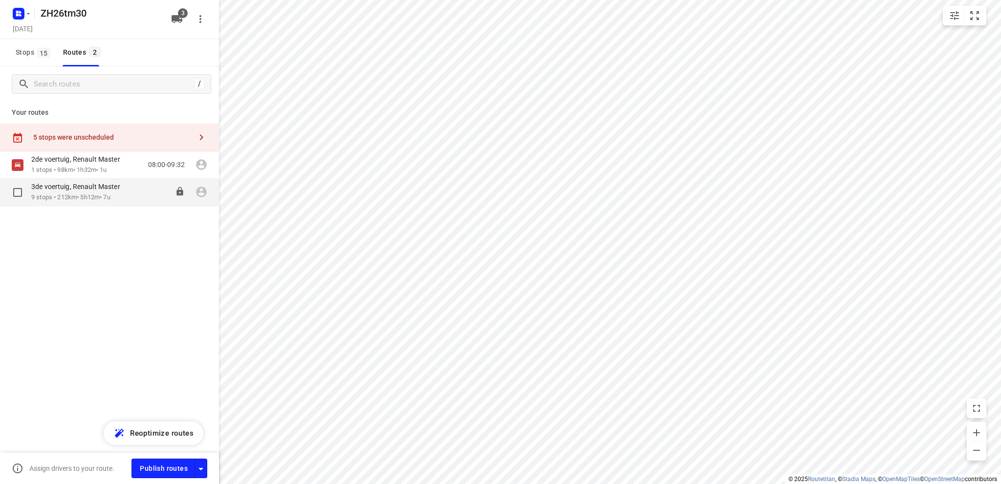
click at [53, 195] on p "9 stops • 212km • 5h12m • 7u" at bounding box center [80, 197] width 99 height 9
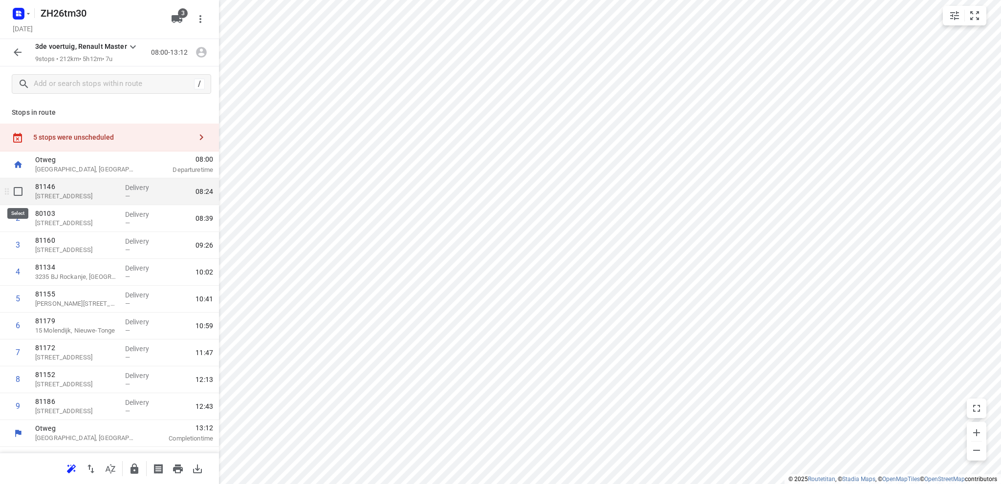
click at [17, 190] on input "checkbox" at bounding box center [18, 192] width 20 height 20
checkbox input "true"
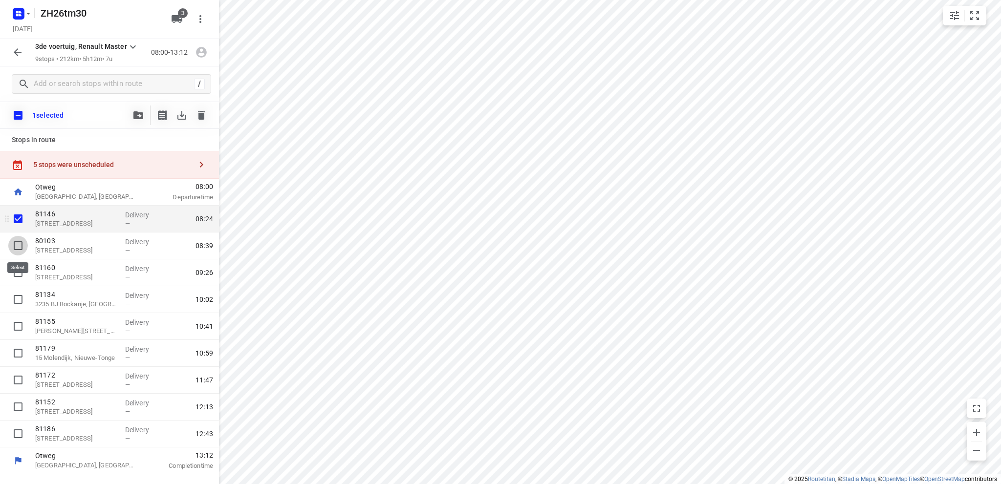
drag, startPoint x: 16, startPoint y: 243, endPoint x: 49, endPoint y: 217, distance: 42.4
click at [18, 243] on input "checkbox" at bounding box center [18, 246] width 20 height 20
checkbox input "true"
click at [139, 113] on icon "button" at bounding box center [138, 115] width 10 height 8
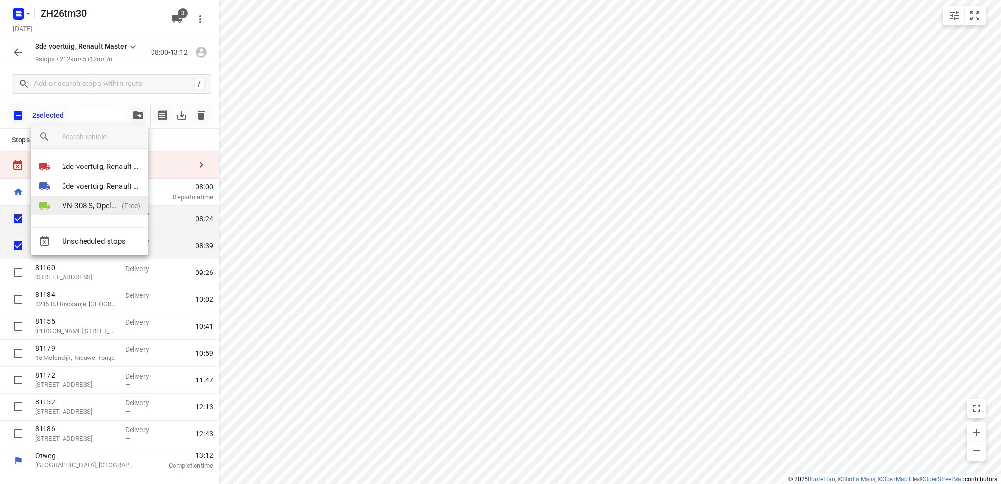
click at [101, 203] on p "VN-308-S, Opel Vivaro" at bounding box center [90, 205] width 56 height 11
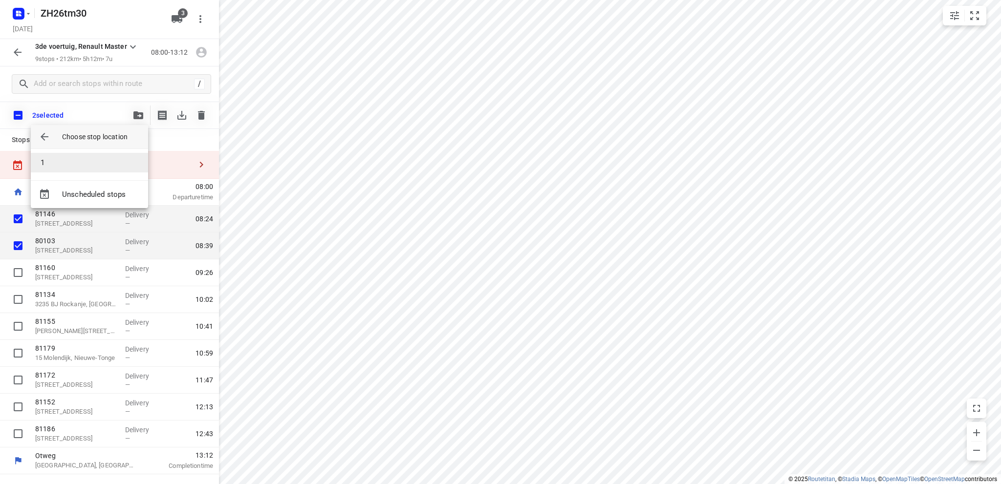
click at [89, 164] on li "1" at bounding box center [89, 163] width 117 height 20
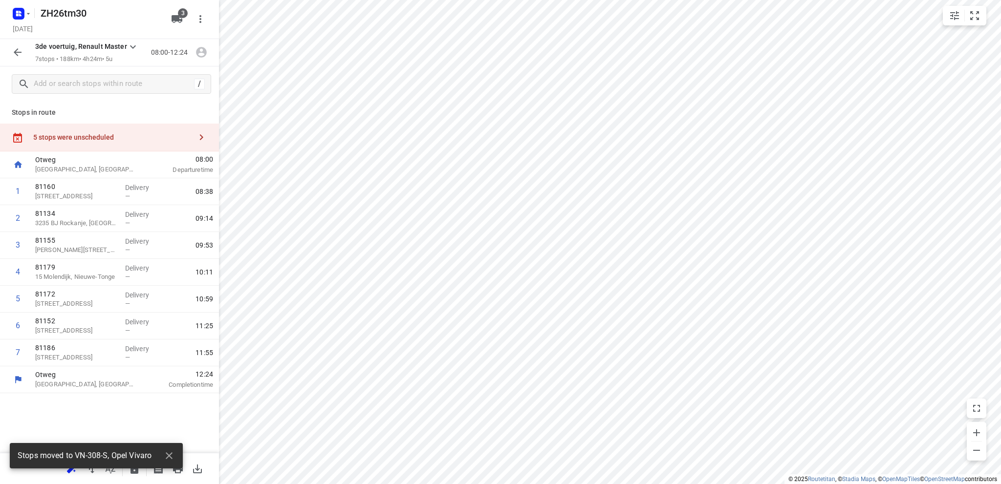
click at [53, 135] on div "5 stops were unscheduled" at bounding box center [112, 137] width 158 height 8
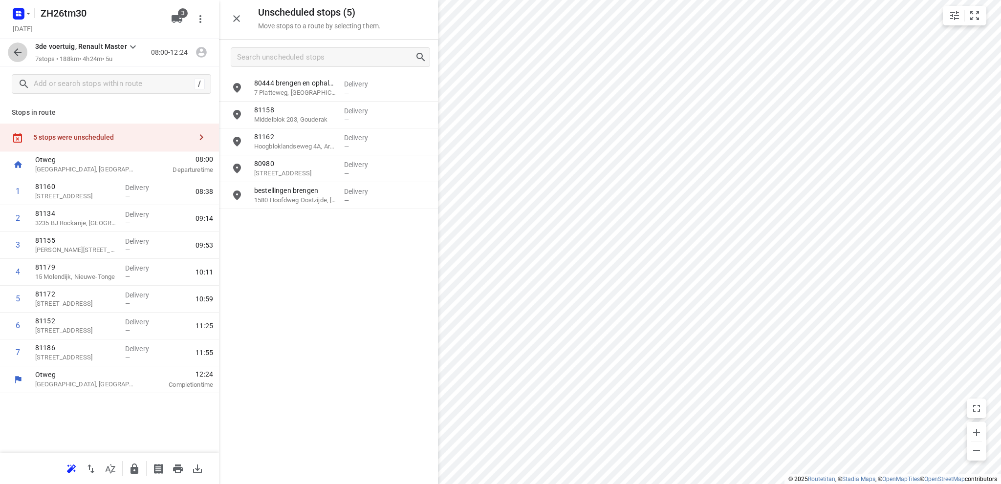
click at [16, 52] on icon "button" at bounding box center [18, 52] width 12 height 12
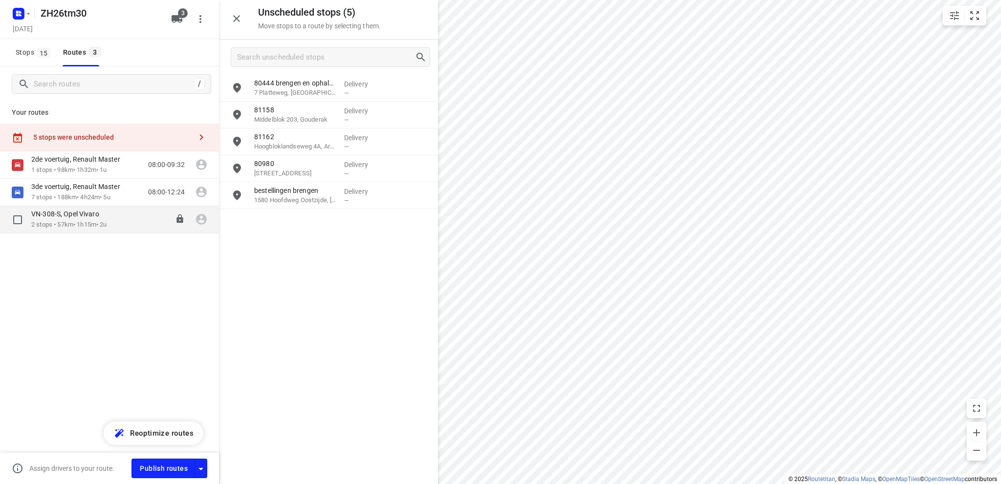
click at [55, 220] on p "2 stops • 57km • 1h15m • 2u" at bounding box center [70, 224] width 78 height 9
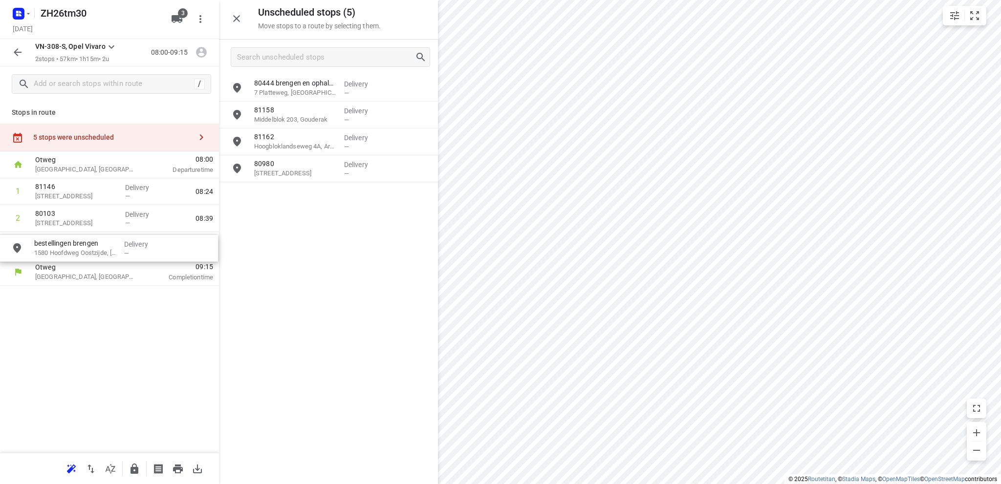
drag, startPoint x: 277, startPoint y: 199, endPoint x: 52, endPoint y: 253, distance: 231.2
click at [18, 50] on icon "button" at bounding box center [18, 52] width 12 height 12
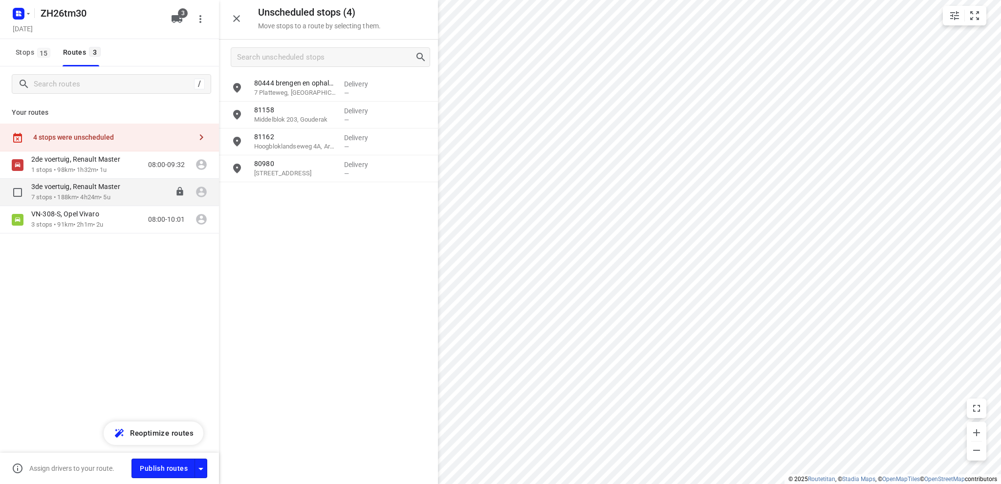
click at [49, 196] on p "7 stops • 188km • 4h24m • 5u" at bounding box center [80, 197] width 99 height 9
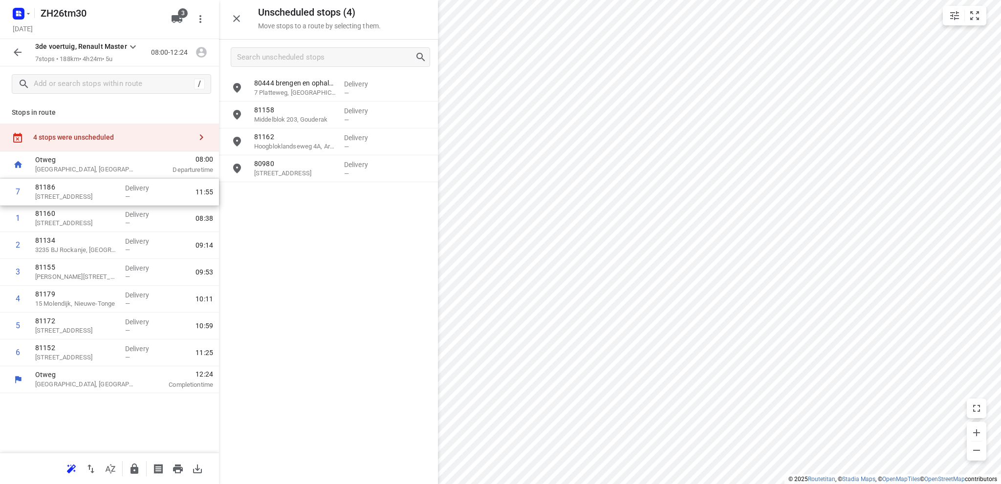
drag, startPoint x: 91, startPoint y: 358, endPoint x: 89, endPoint y: 194, distance: 164.7
click at [89, 194] on div "1 81160 Lijsterbesstraat 2, Spijkenisse Delivery — 08:38 2 81134 3235 BJ Rockan…" at bounding box center [109, 272] width 219 height 188
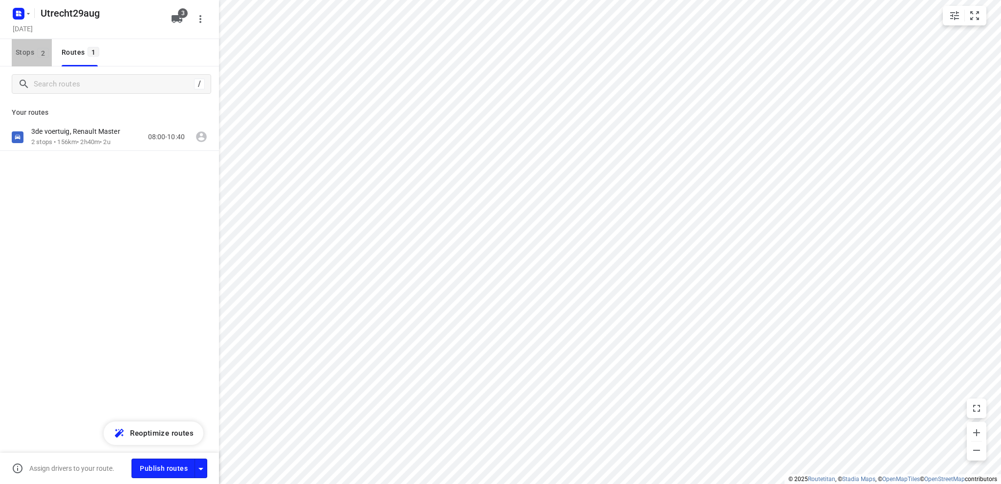
click at [21, 53] on span "Stops 2" at bounding box center [34, 52] width 36 height 12
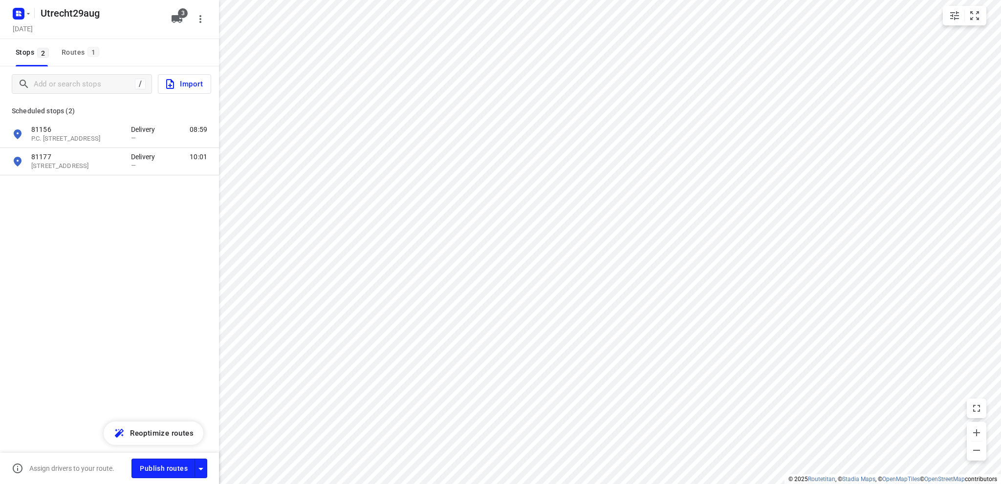
click at [190, 83] on span "Import" at bounding box center [183, 84] width 39 height 13
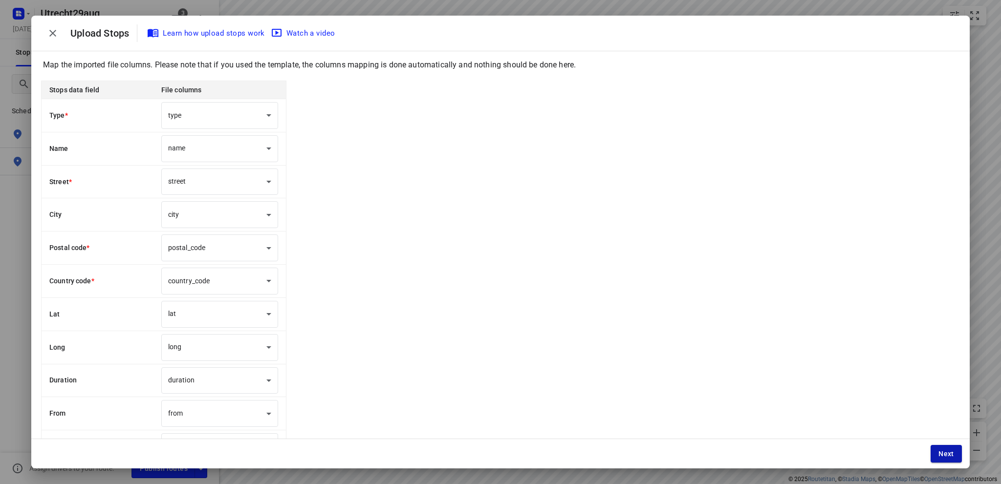
click at [940, 453] on span "Next" at bounding box center [946, 454] width 16 height 8
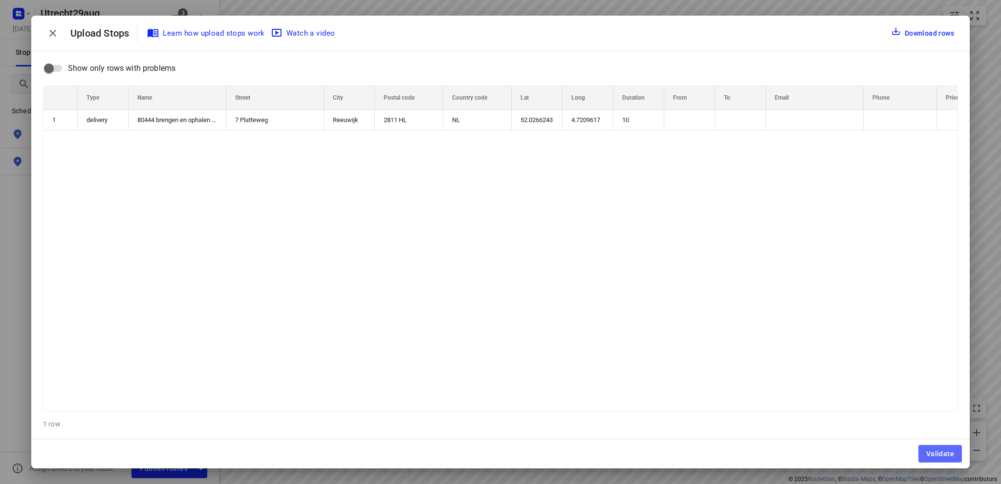
click at [940, 453] on span "Validate" at bounding box center [940, 454] width 28 height 8
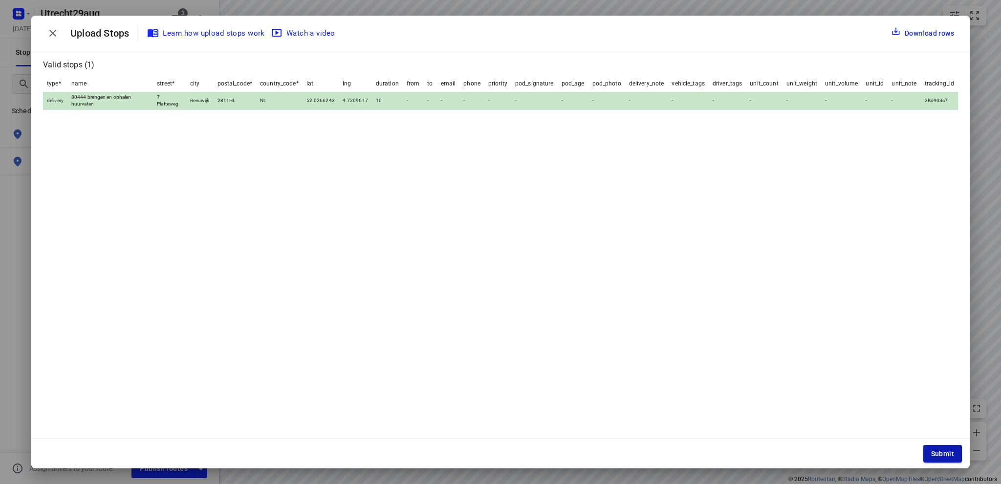
click at [937, 455] on span "Submit" at bounding box center [942, 454] width 23 height 8
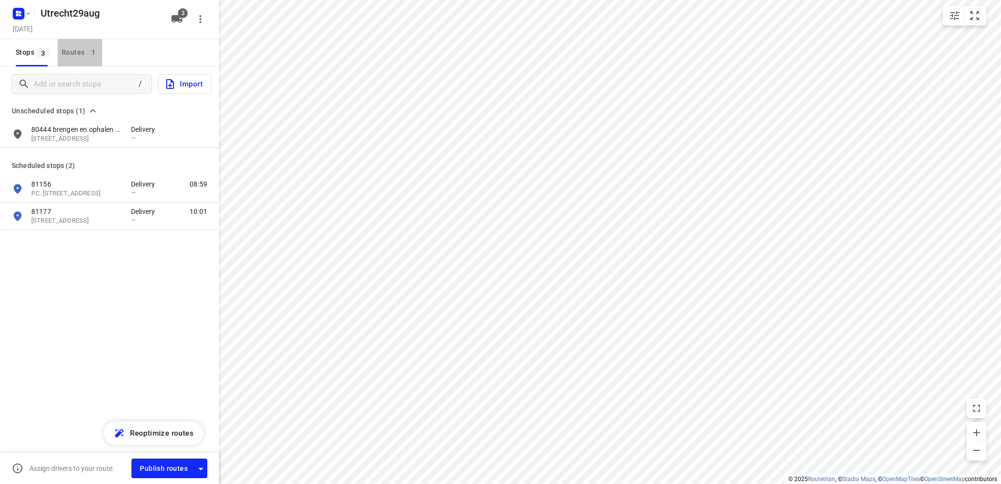
click at [72, 51] on div "Routes 1" at bounding box center [82, 52] width 41 height 12
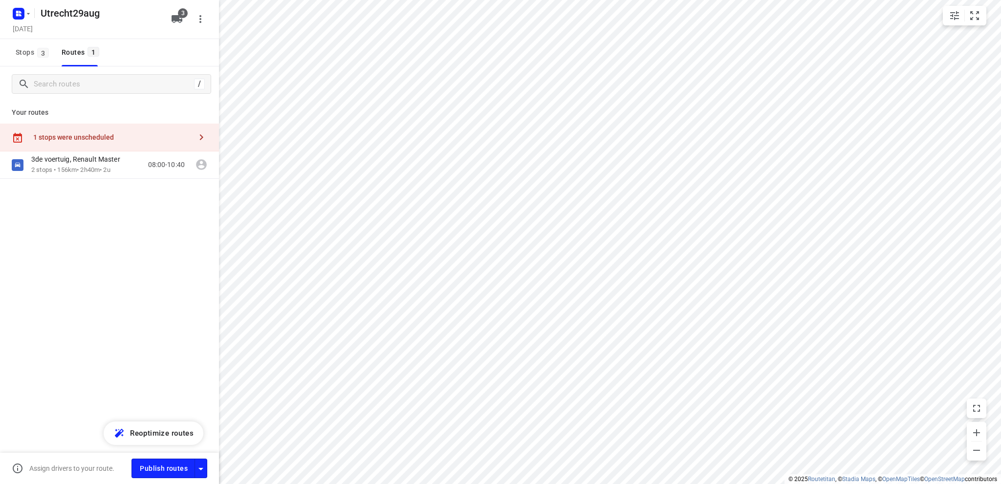
click at [77, 136] on div "1 stops were unscheduled" at bounding box center [112, 137] width 158 height 8
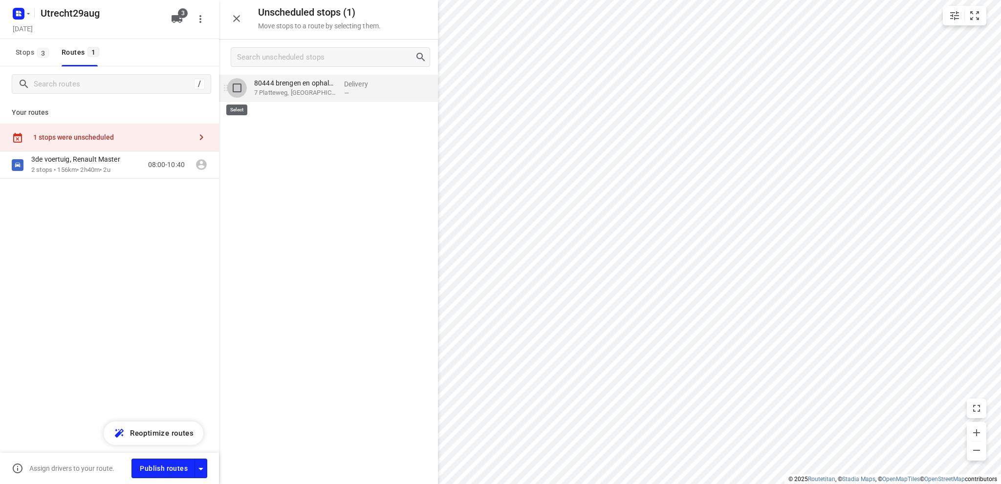
click at [236, 88] on input "grid" at bounding box center [237, 88] width 20 height 20
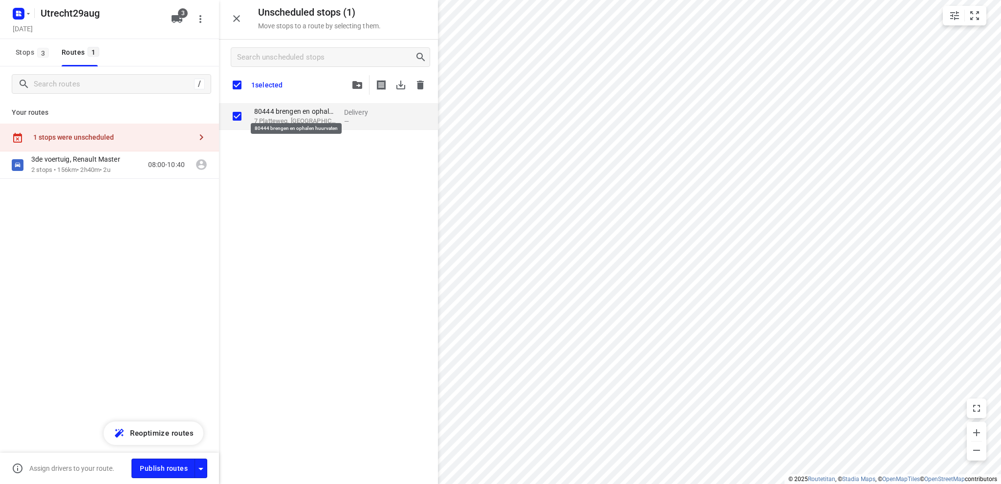
checkbox input "true"
click at [358, 85] on icon "button" at bounding box center [357, 85] width 10 height 8
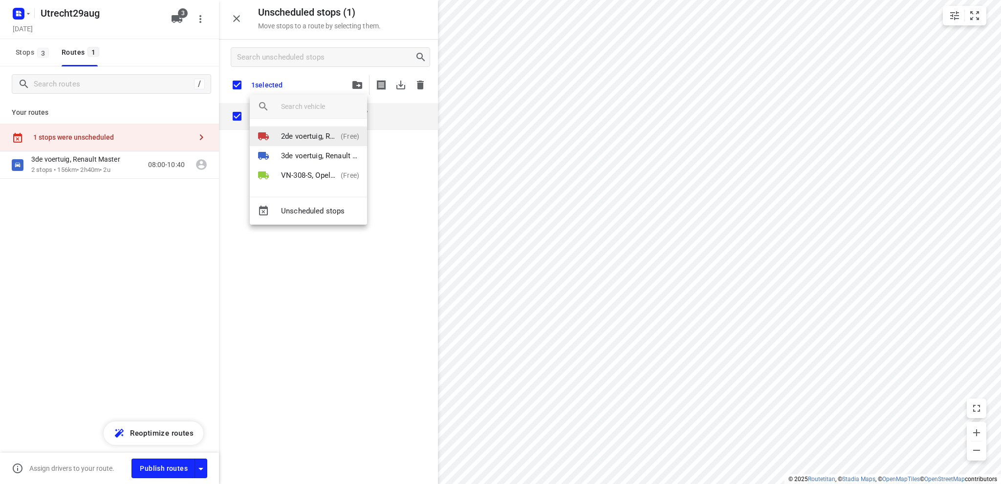
click at [306, 132] on p "2de voertuig, Renault Master" at bounding box center [309, 136] width 56 height 11
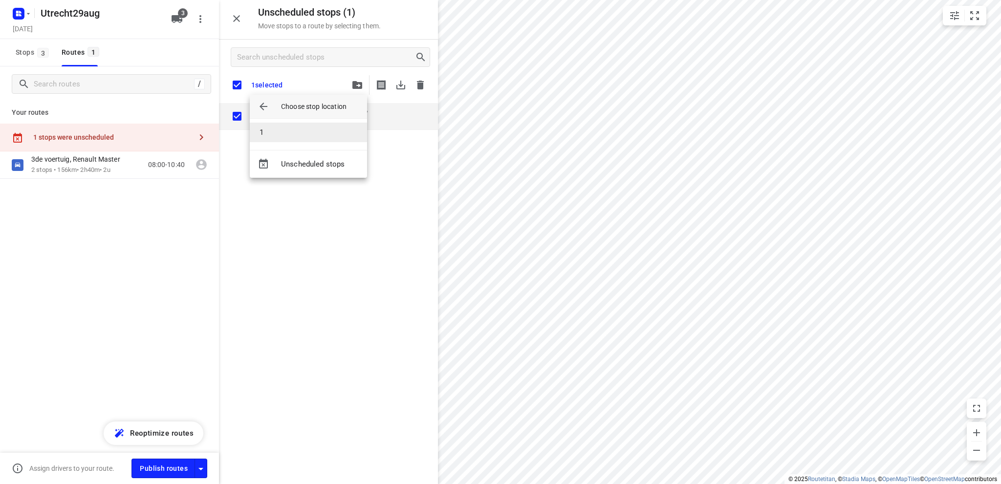
click at [301, 130] on li "1" at bounding box center [308, 133] width 117 height 20
